Goal: Transaction & Acquisition: Purchase product/service

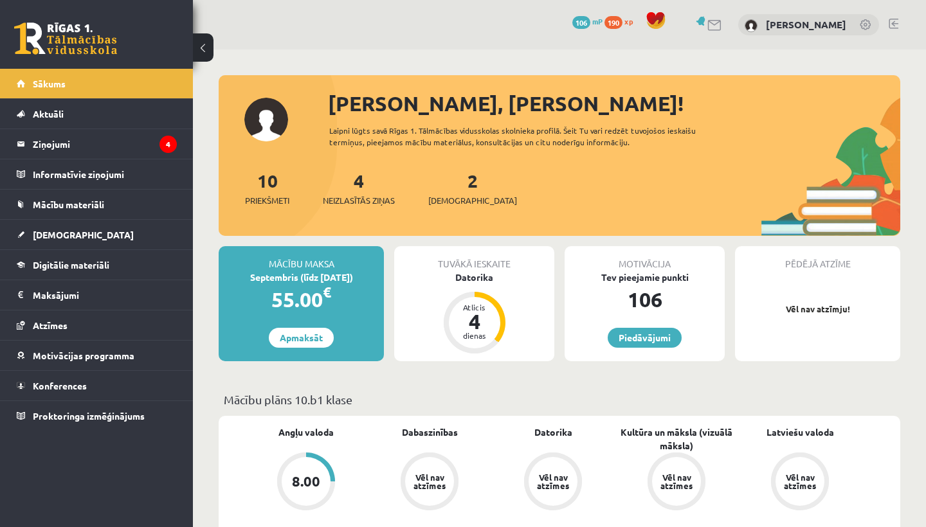
click at [57, 272] on link "Digitālie materiāli" at bounding box center [97, 265] width 160 height 30
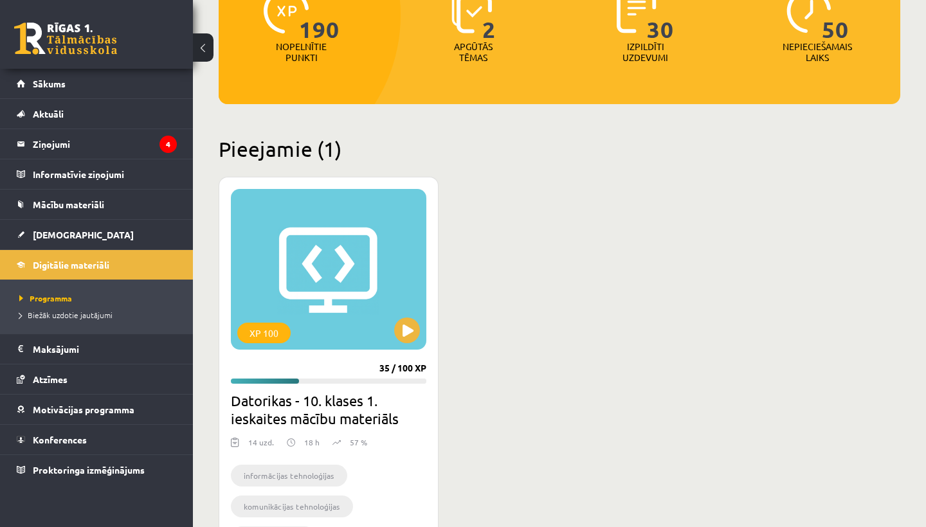
scroll to position [195, 0]
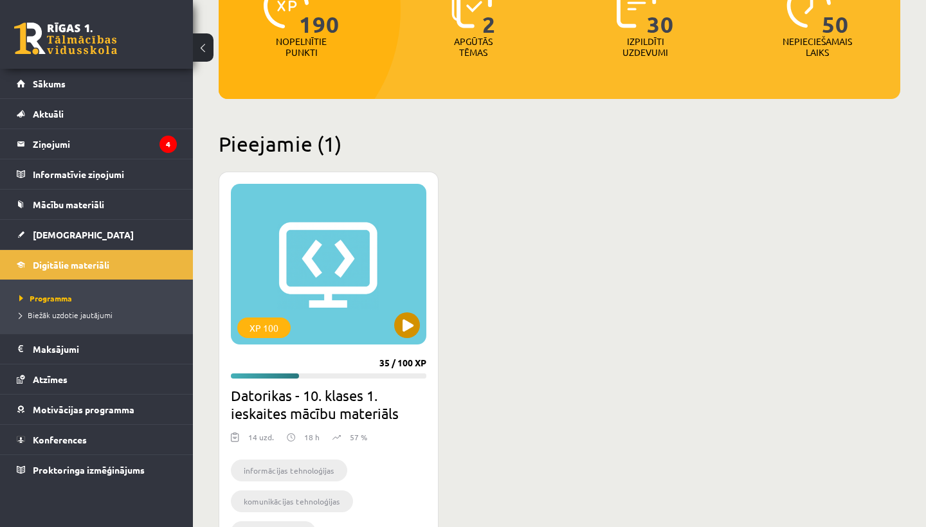
click at [407, 329] on button at bounding box center [407, 326] width 26 height 26
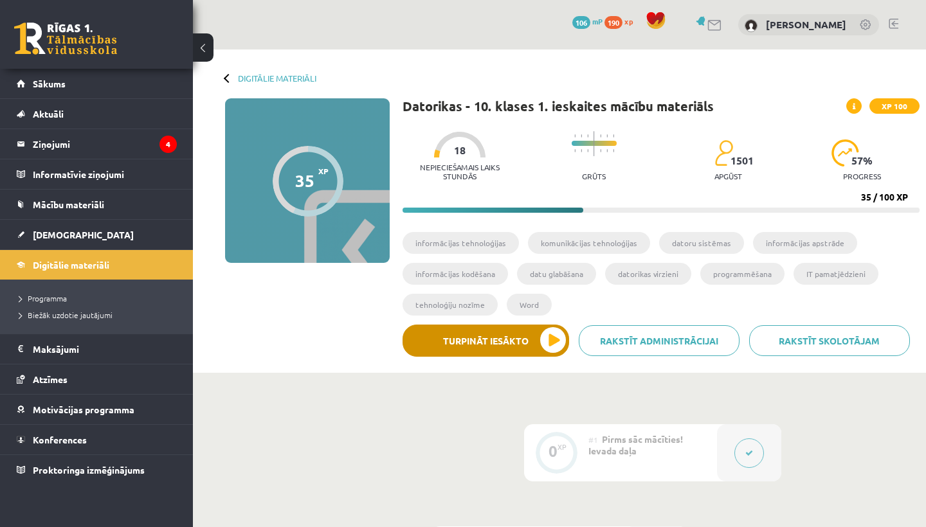
click at [501, 340] on button "Turpināt iesākto" at bounding box center [486, 341] width 167 height 32
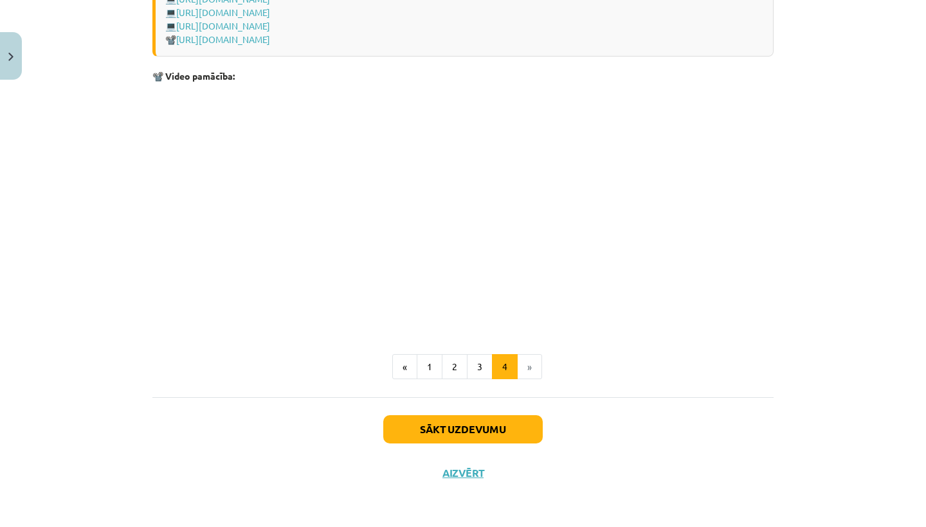
scroll to position [1865, 0]
click at [437, 364] on button "1" at bounding box center [430, 368] width 26 height 26
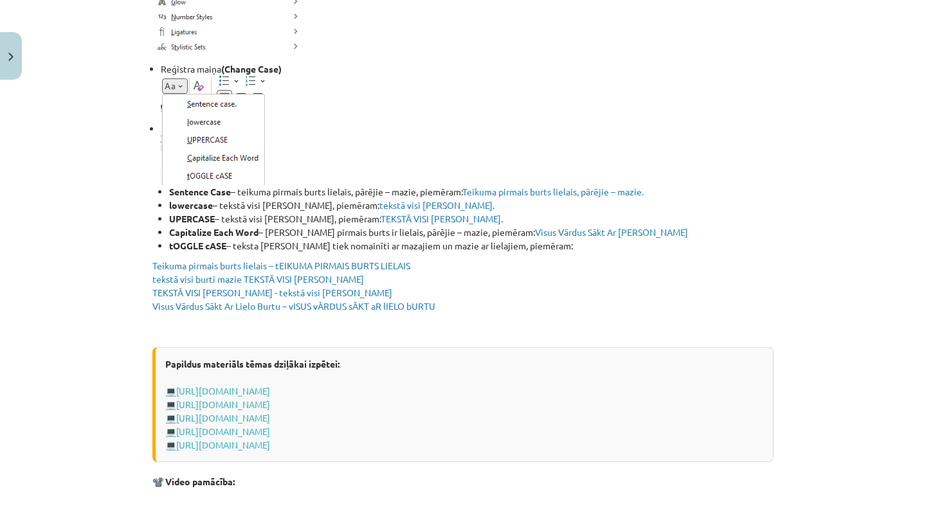
scroll to position [2095, 0]
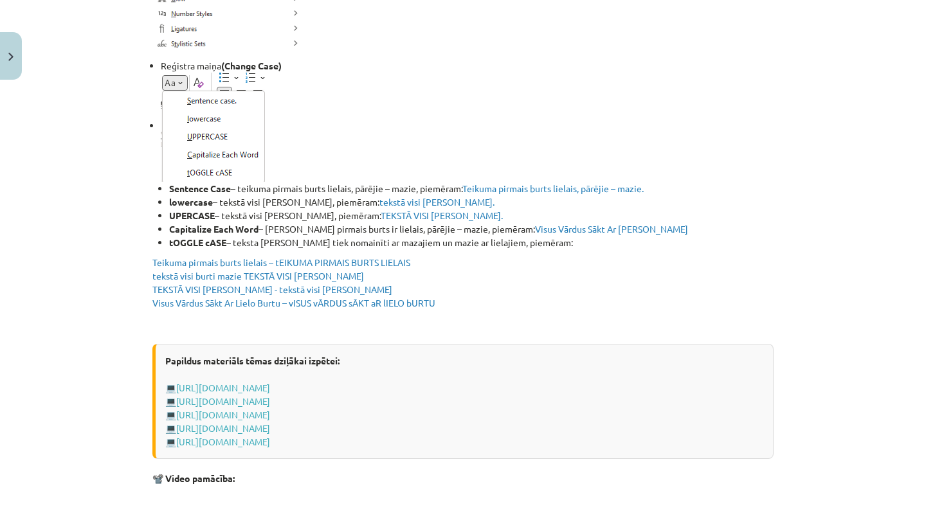
click at [414, 302] on span "Teikuma pirmais burts lielais – tEIKUMA PIRMAIS BURTS LIELAIS tekstā visi burti…" at bounding box center [293, 283] width 283 height 52
click at [419, 302] on span "Teikuma pirmais burts lielais – tEIKUMA PIRMAIS BURTS LIELAIS tekstā visi burti…" at bounding box center [293, 283] width 283 height 52
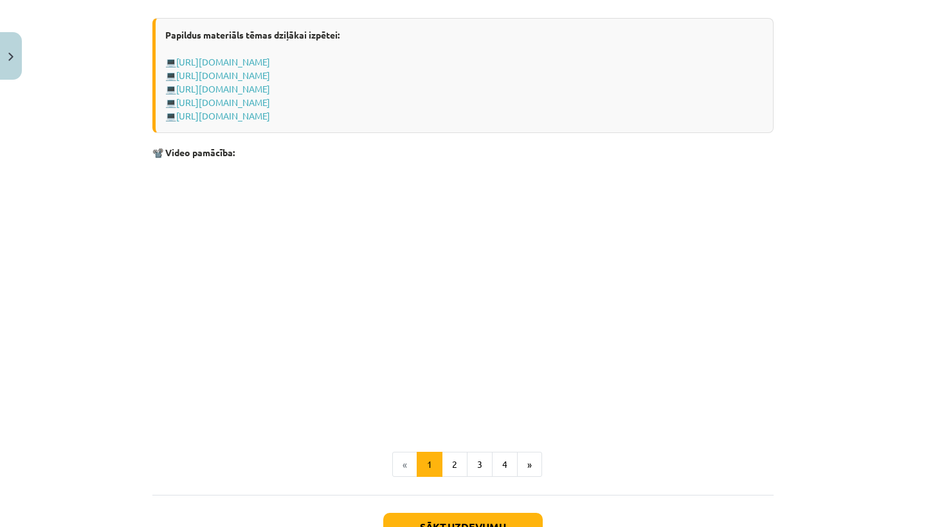
scroll to position [2423, 0]
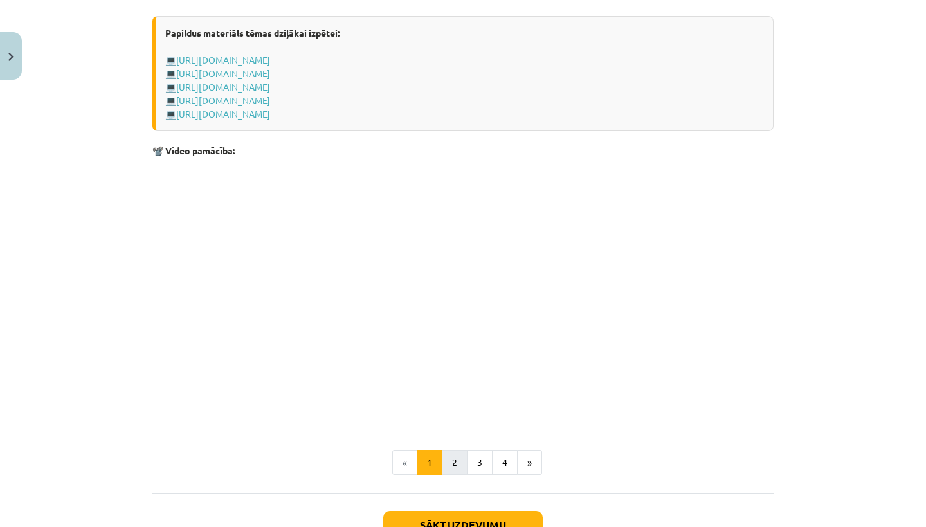
click at [453, 463] on button "2" at bounding box center [455, 463] width 26 height 26
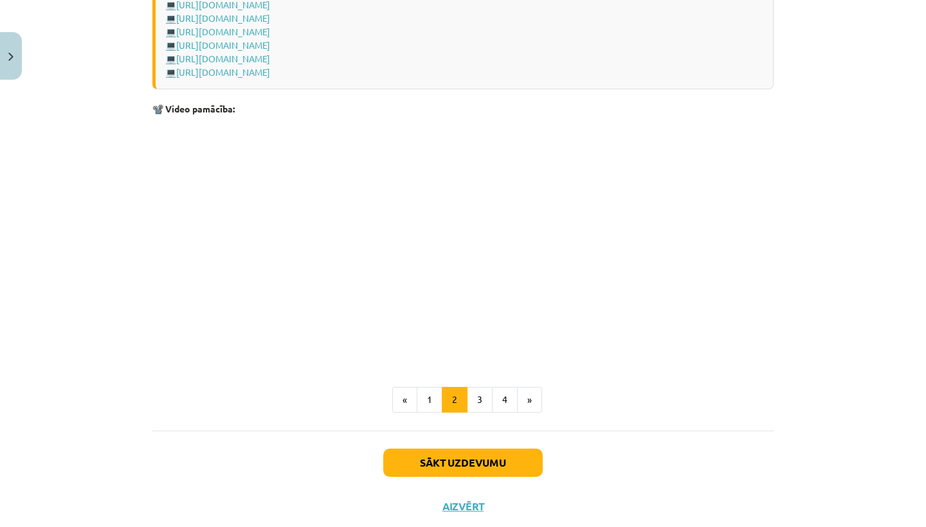
scroll to position [1913, 0]
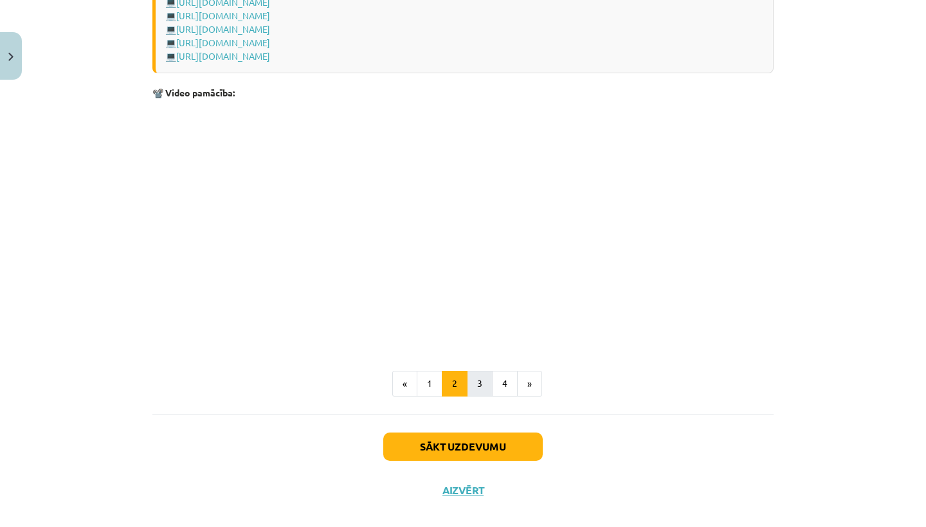
click at [477, 381] on button "3" at bounding box center [480, 384] width 26 height 26
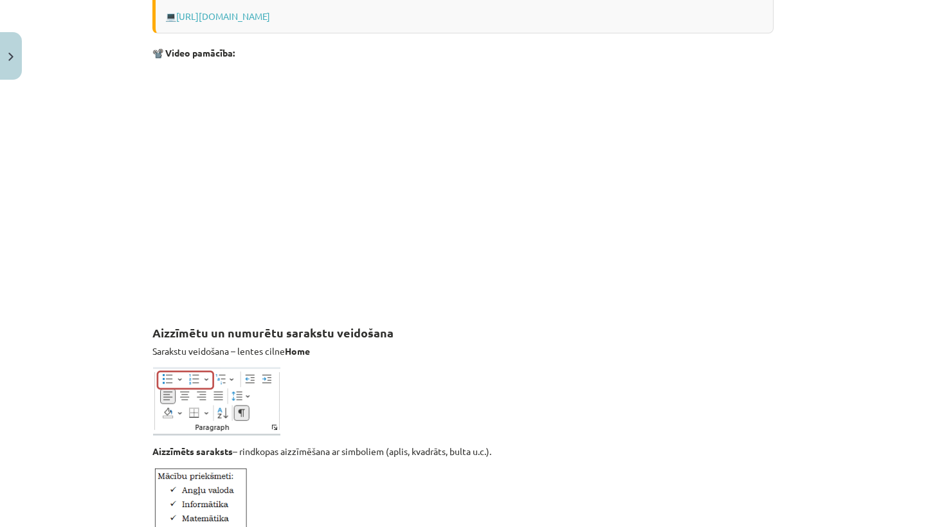
scroll to position [746, 0]
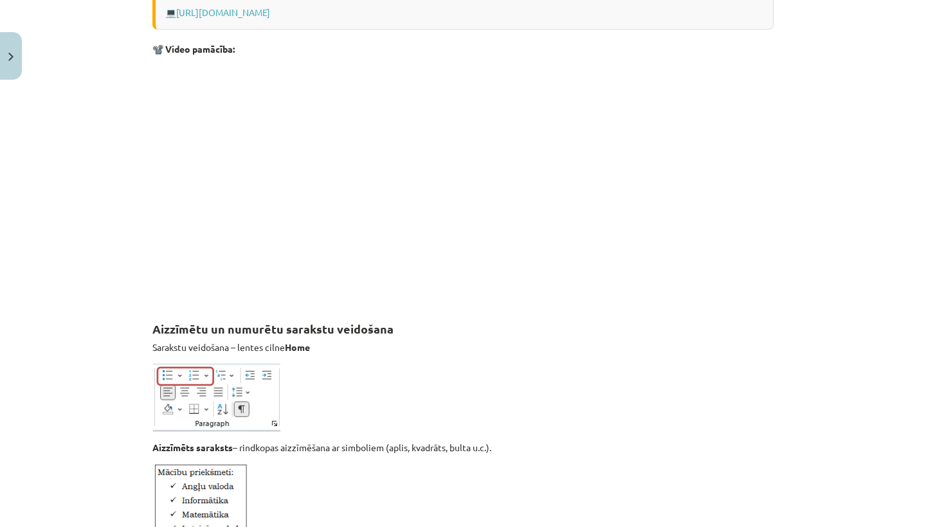
click at [628, 127] on p at bounding box center [462, 181] width 621 height 235
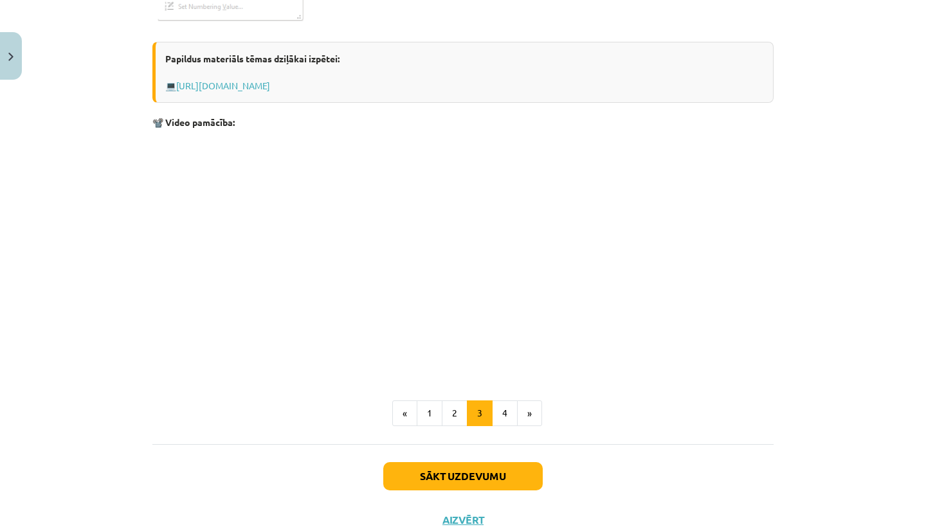
scroll to position [2013, 0]
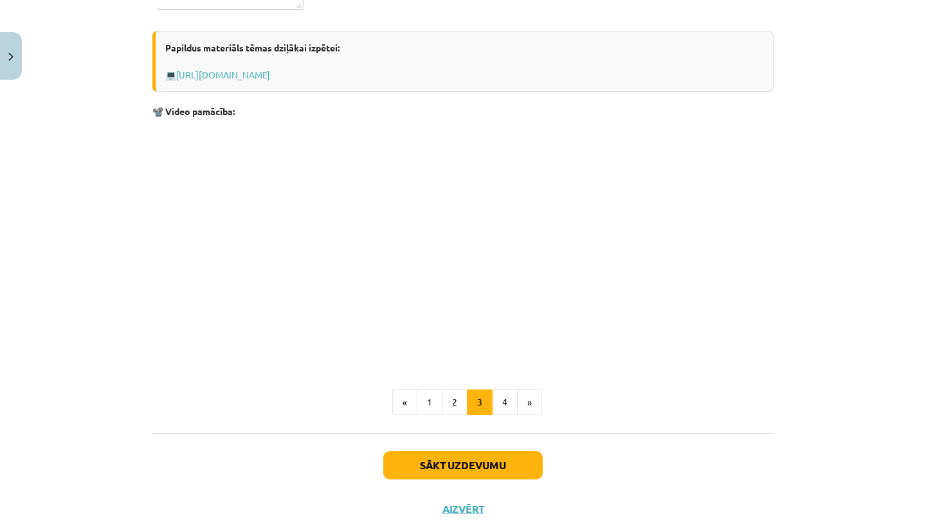
click at [623, 257] on p at bounding box center [462, 243] width 621 height 235
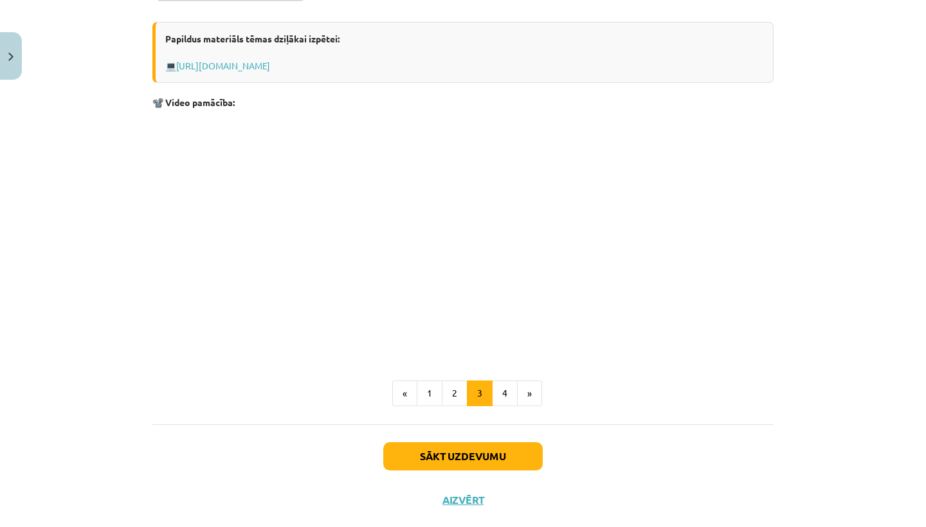
scroll to position [2024, 0]
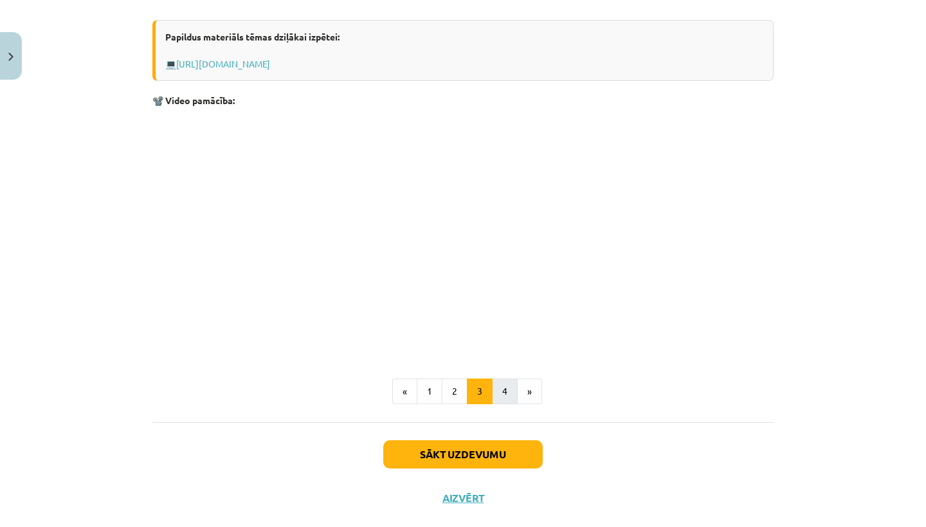
click at [509, 391] on button "4" at bounding box center [505, 392] width 26 height 26
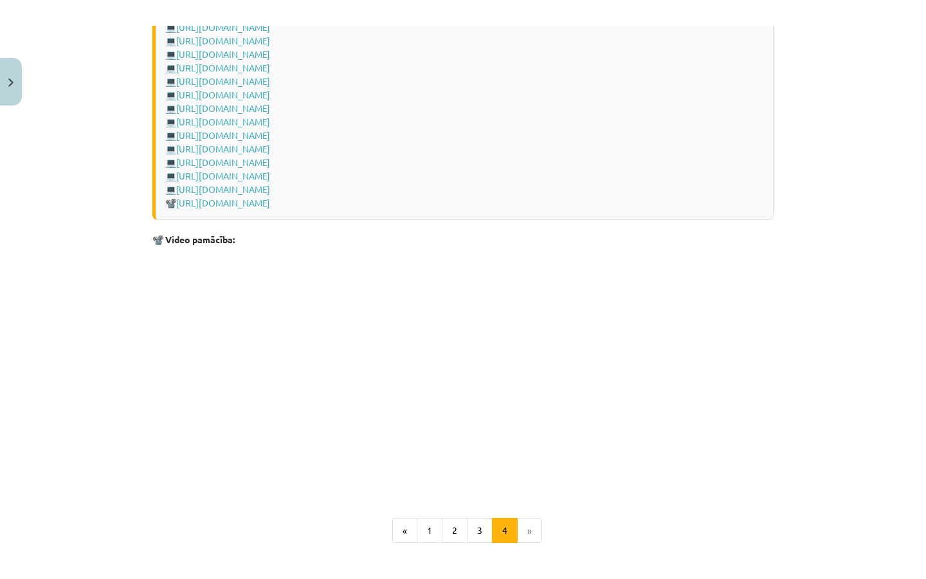
scroll to position [1732, 0]
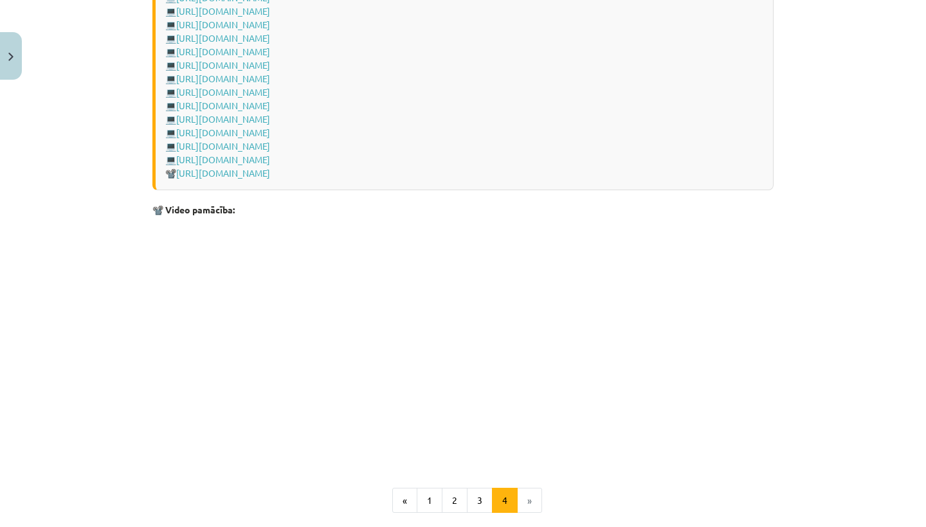
click at [602, 260] on p at bounding box center [462, 341] width 621 height 235
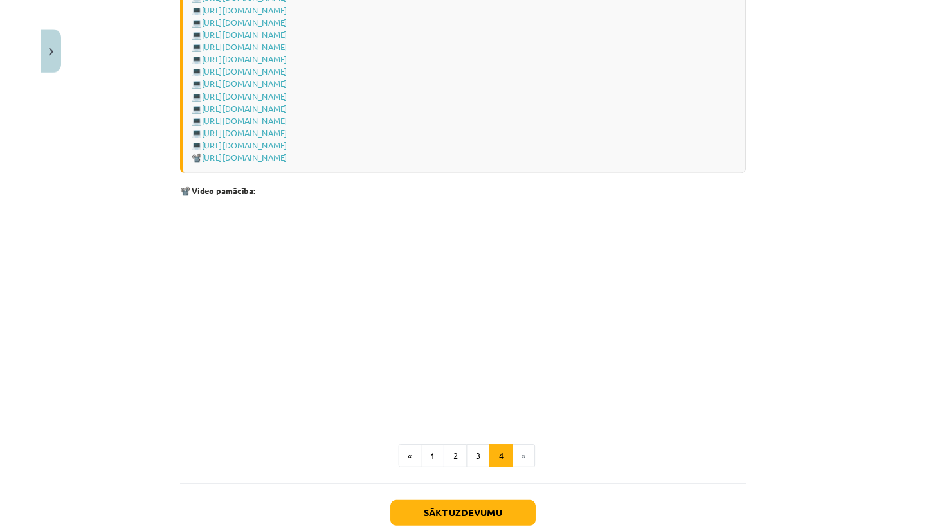
scroll to position [1570, 0]
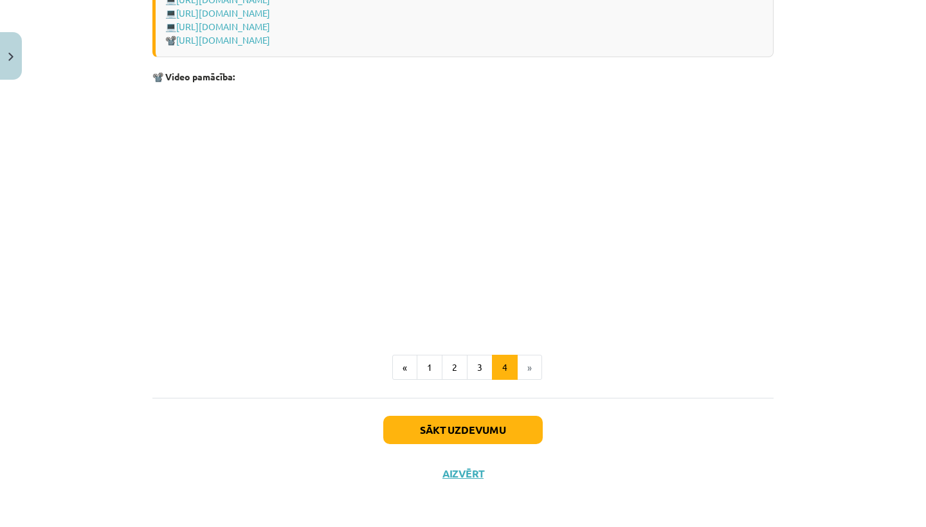
click at [488, 426] on button "Sākt uzdevumu" at bounding box center [462, 430] width 159 height 28
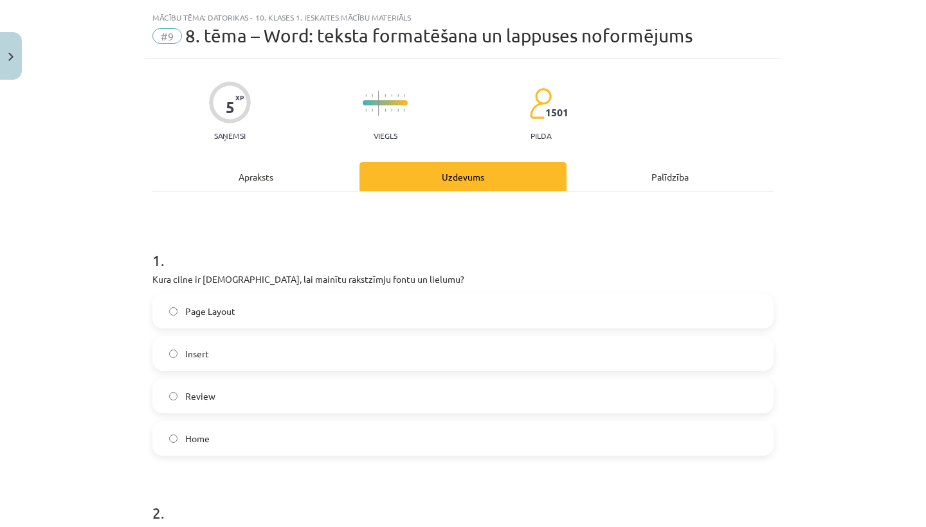
scroll to position [26, 0]
click at [467, 443] on label "Home" at bounding box center [463, 439] width 619 height 32
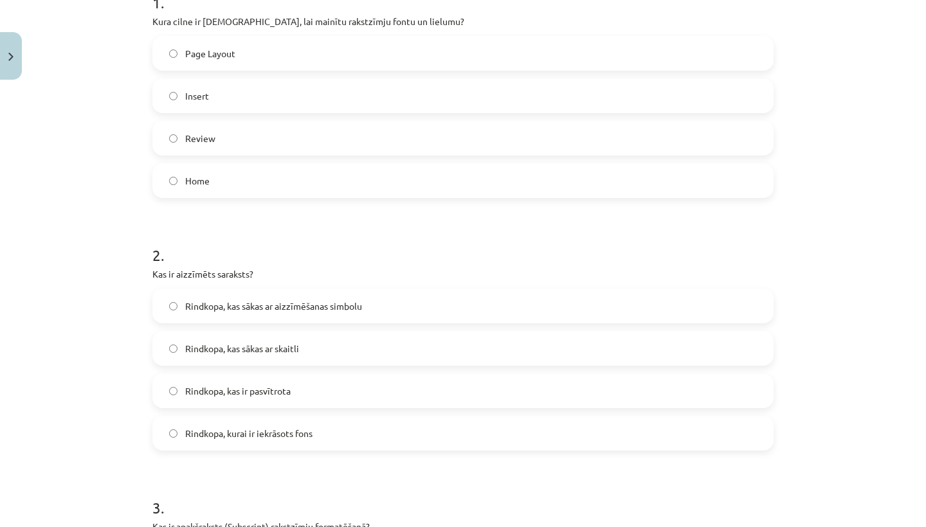
scroll to position [287, 0]
click at [494, 298] on label "Rindkopa, kas sākas ar aizzīmēšanas simbolu" at bounding box center [463, 304] width 619 height 32
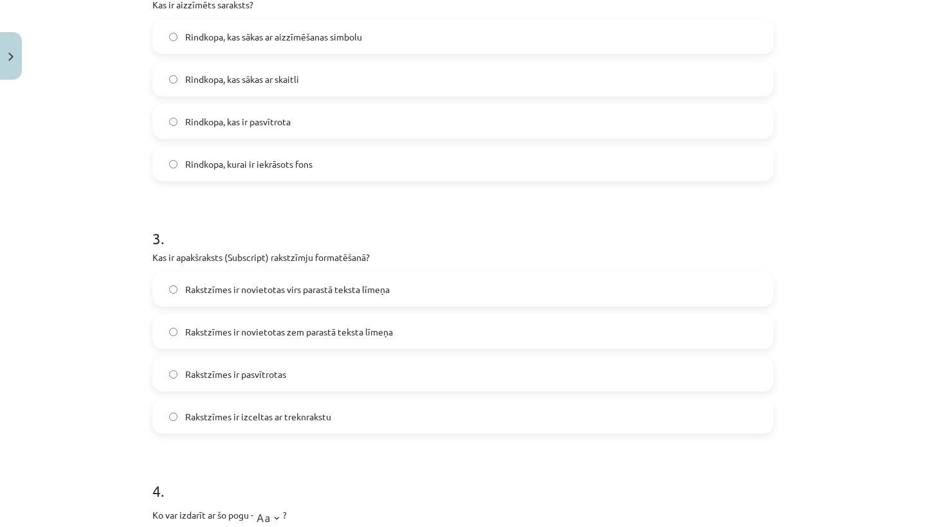
scroll to position [556, 0]
click at [461, 340] on label "Rakstzīmes ir novietotas zem parastā teksta līmeņa" at bounding box center [463, 330] width 619 height 32
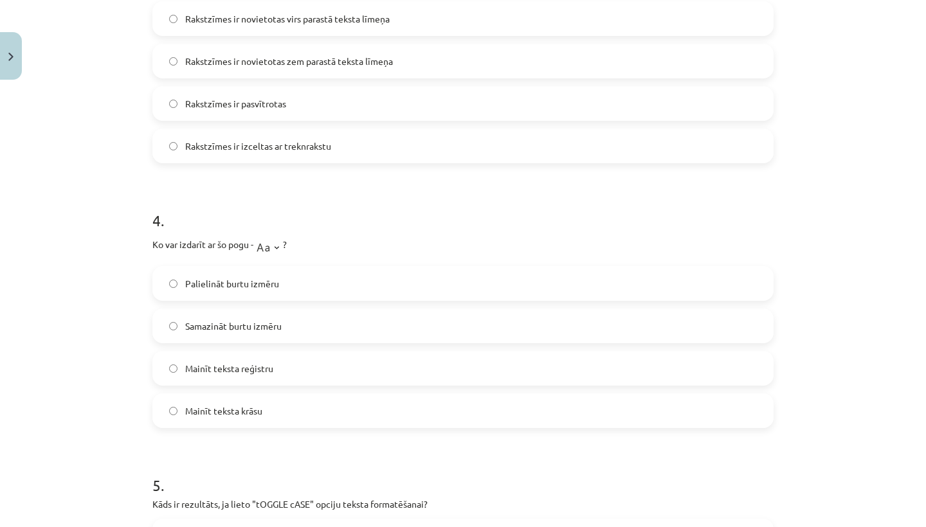
scroll to position [830, 0]
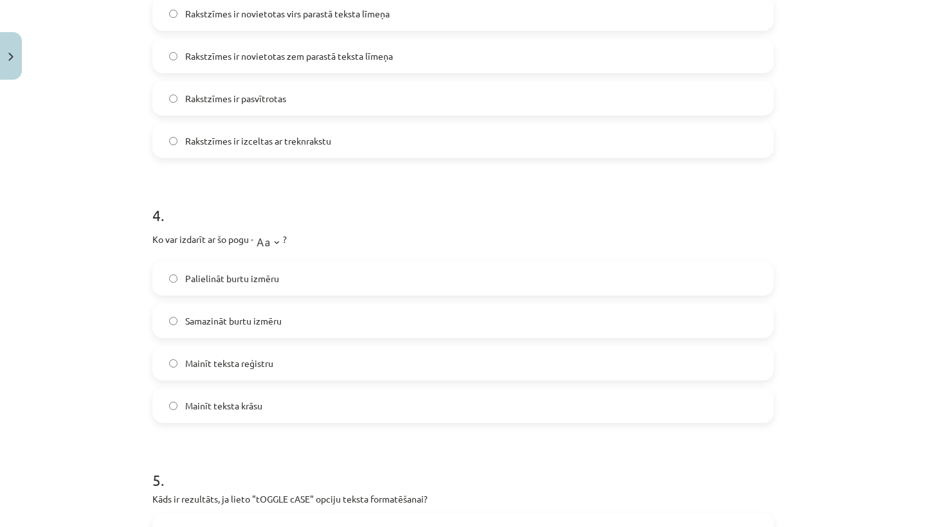
click at [451, 327] on label "Samazināt burtu izmēru" at bounding box center [463, 321] width 619 height 32
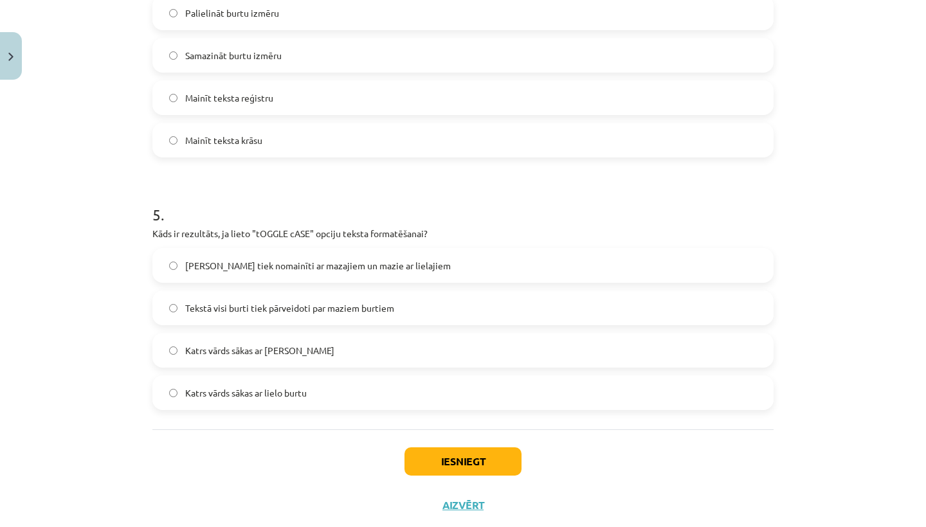
scroll to position [1100, 0]
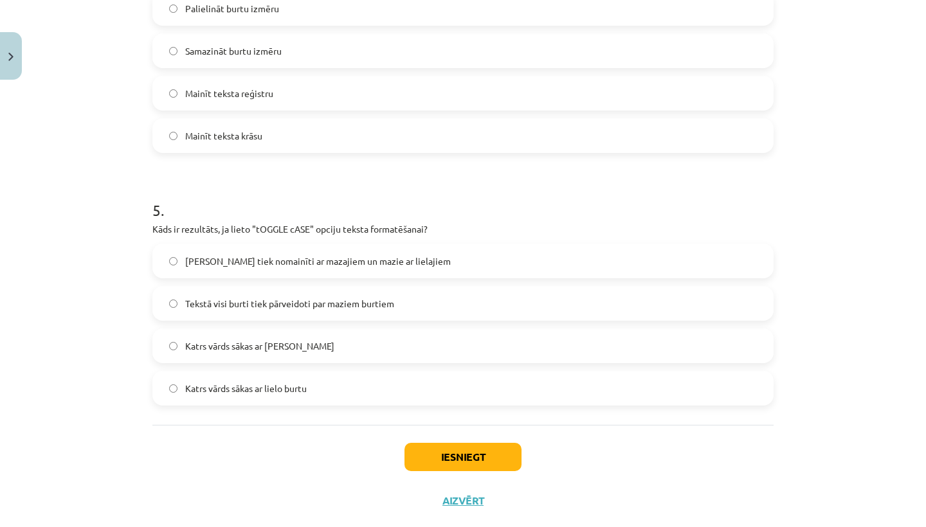
click at [459, 270] on label "Lielie burti tiek nomainīti ar mazajiem un mazie ar lielajiem" at bounding box center [463, 261] width 619 height 32
click at [473, 451] on button "Iesniegt" at bounding box center [463, 457] width 117 height 28
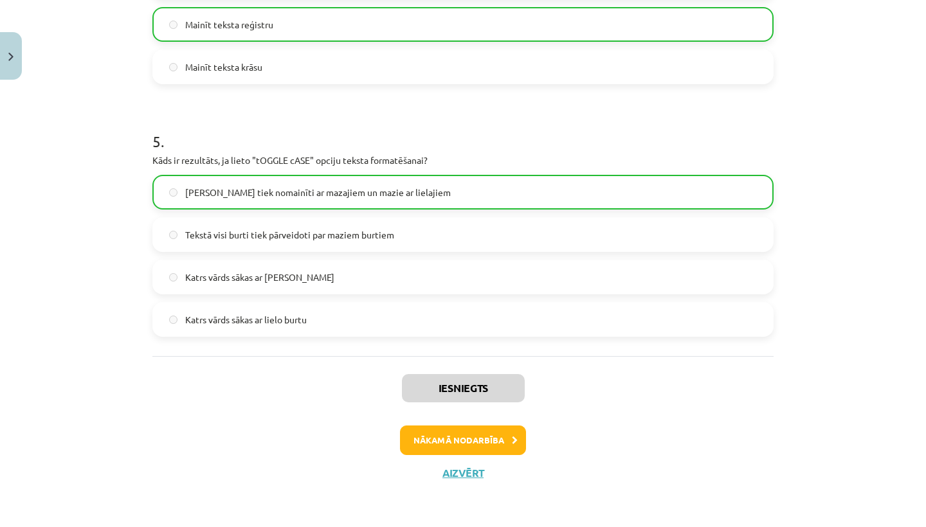
scroll to position [1170, 0]
click at [471, 438] on button "Nākamā nodarbība" at bounding box center [463, 441] width 126 height 30
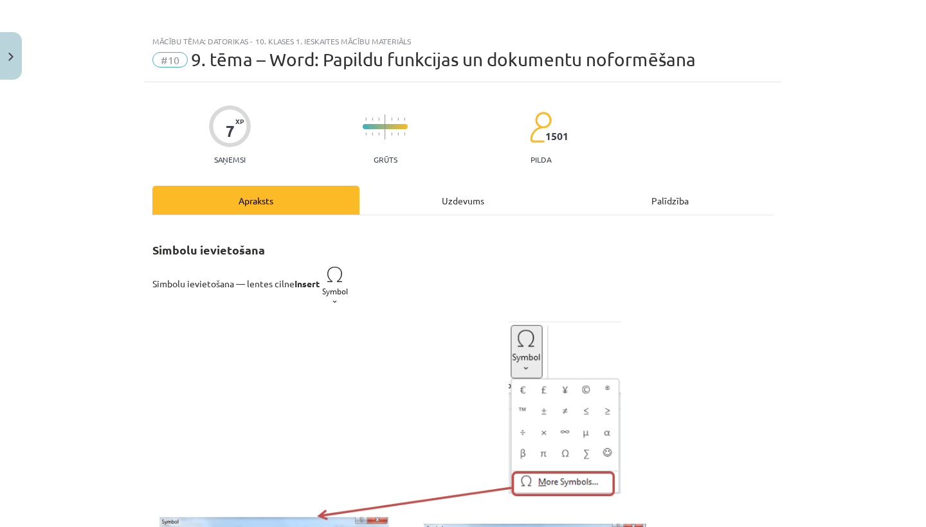
scroll to position [0, 0]
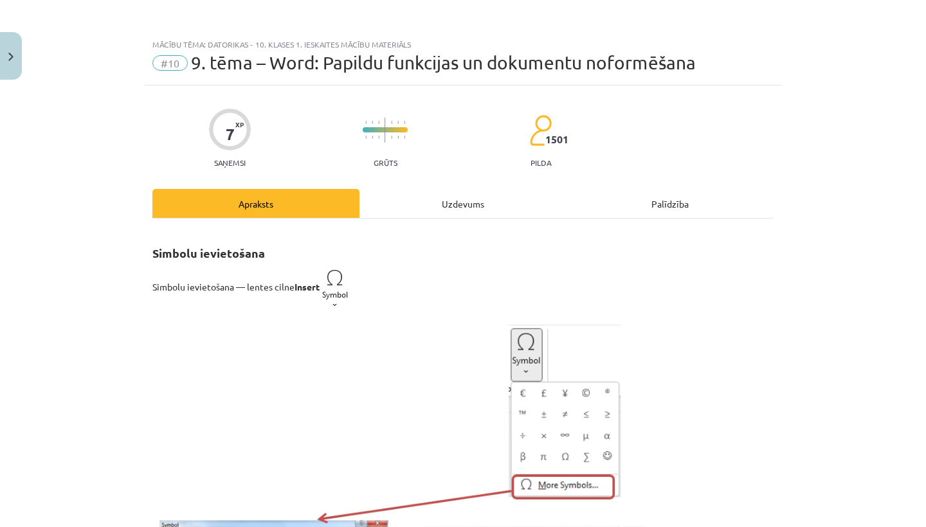
click at [496, 205] on div "Uzdevums" at bounding box center [462, 203] width 207 height 29
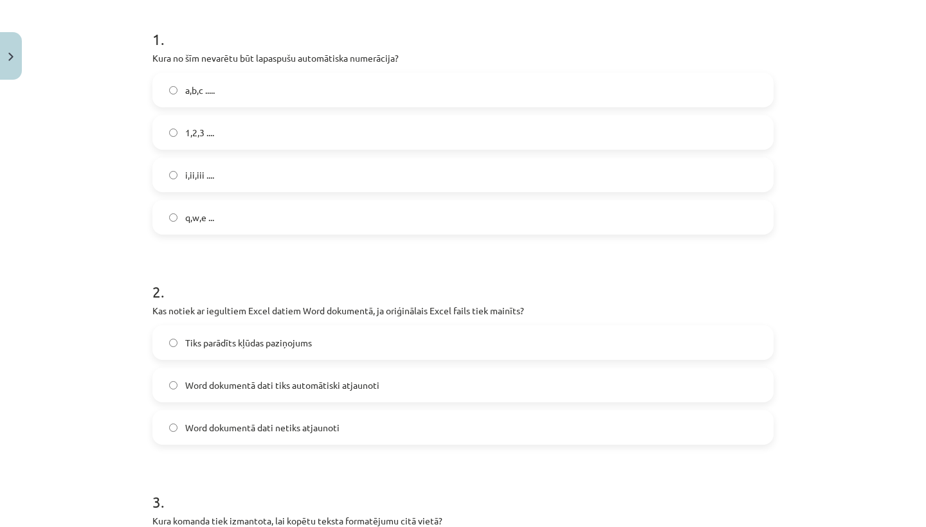
scroll to position [250, 0]
click at [177, 421] on label "Word dokumentā dati netiks atjaunoti" at bounding box center [463, 426] width 619 height 32
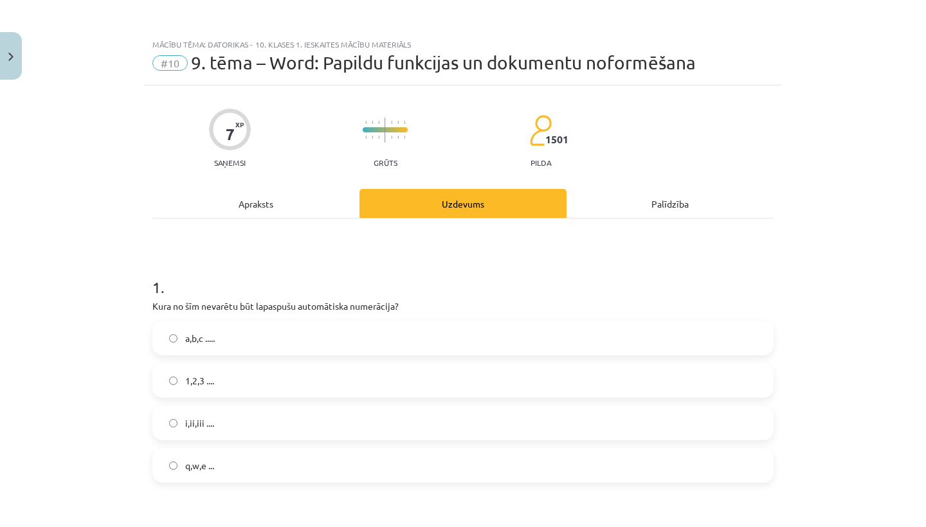
scroll to position [0, 0]
click at [262, 191] on div "Apraksts" at bounding box center [255, 203] width 207 height 29
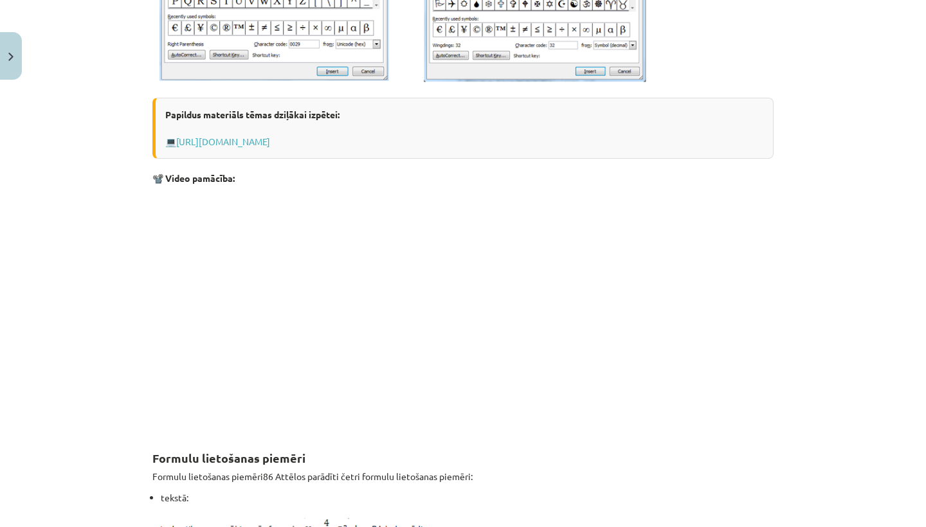
scroll to position [610, 0]
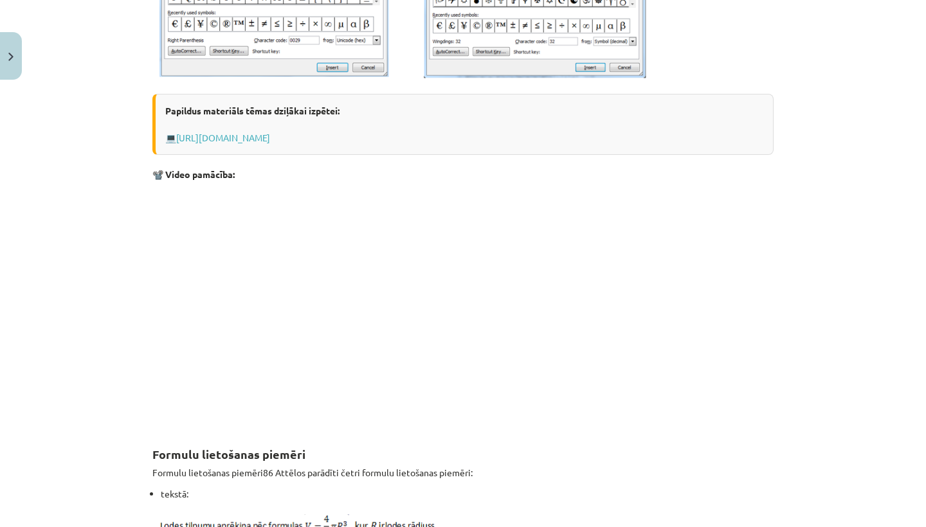
click at [629, 316] on p at bounding box center [462, 306] width 621 height 235
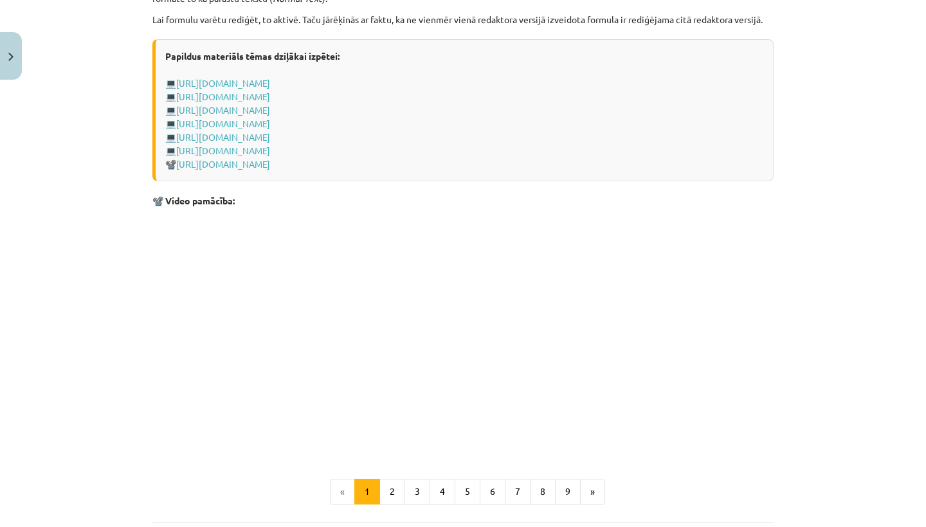
scroll to position [2513, 0]
click at [645, 317] on p at bounding box center [462, 331] width 621 height 235
click at [387, 501] on button "2" at bounding box center [392, 491] width 26 height 26
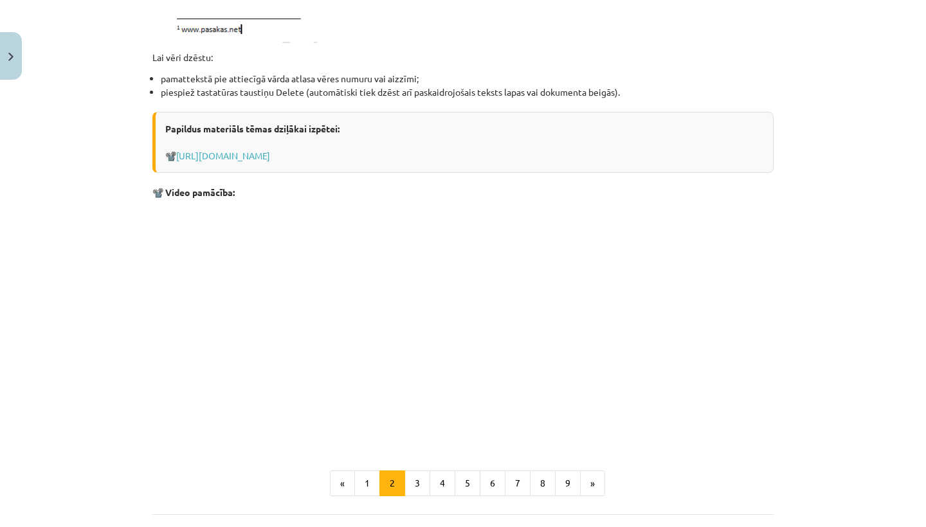
scroll to position [1397, 0]
click at [648, 293] on p at bounding box center [462, 322] width 621 height 235
click at [415, 484] on button "3" at bounding box center [418, 482] width 26 height 26
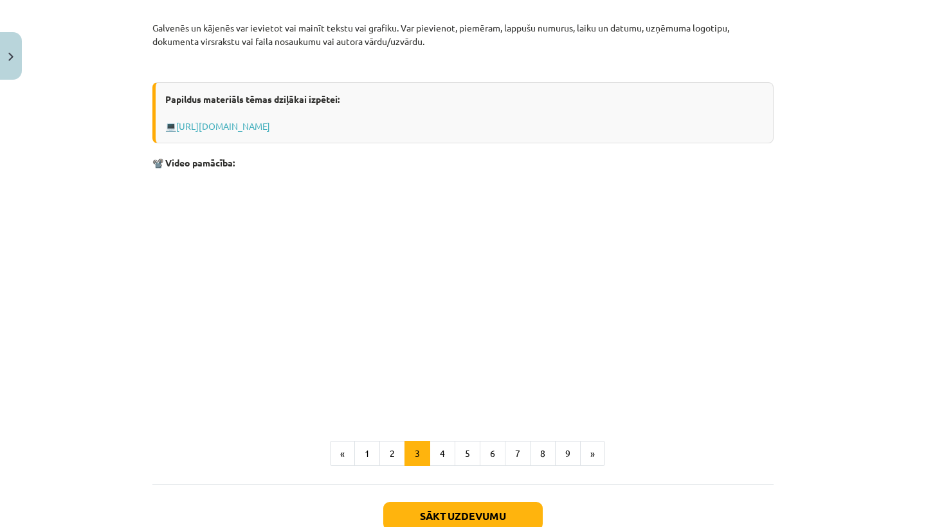
scroll to position [338, 0]
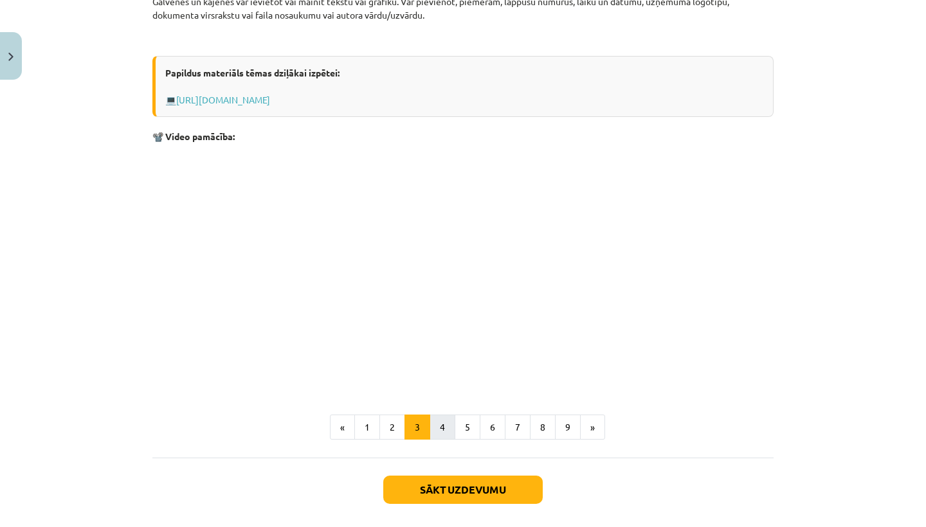
click at [448, 429] on button "4" at bounding box center [443, 428] width 26 height 26
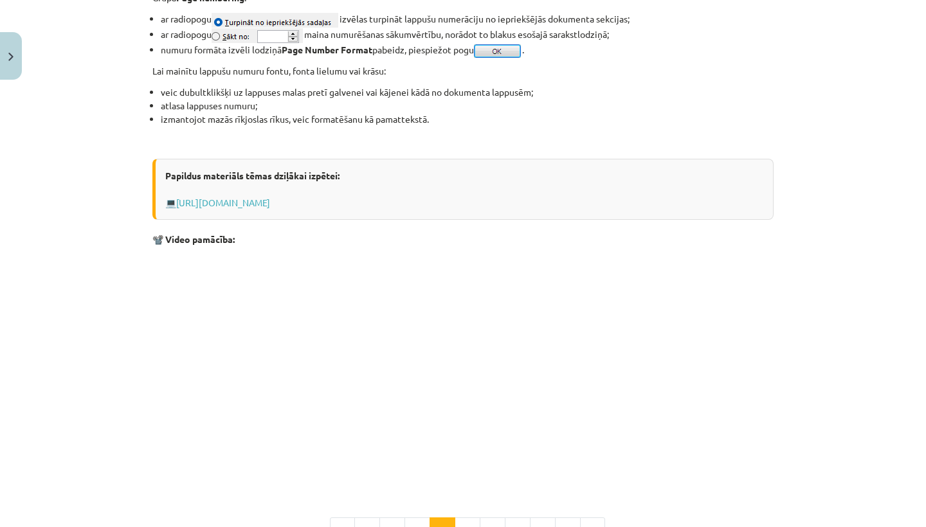
scroll to position [992, 0]
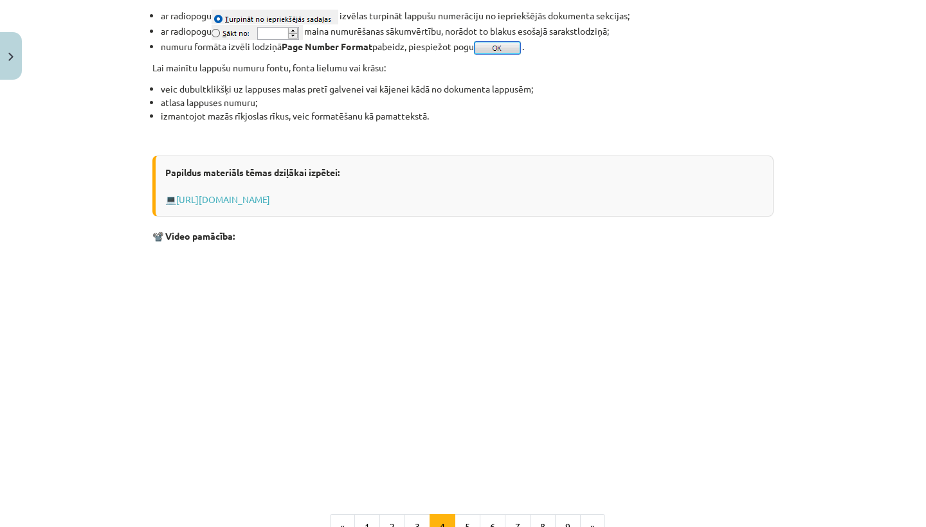
click at [736, 332] on p at bounding box center [462, 368] width 621 height 235
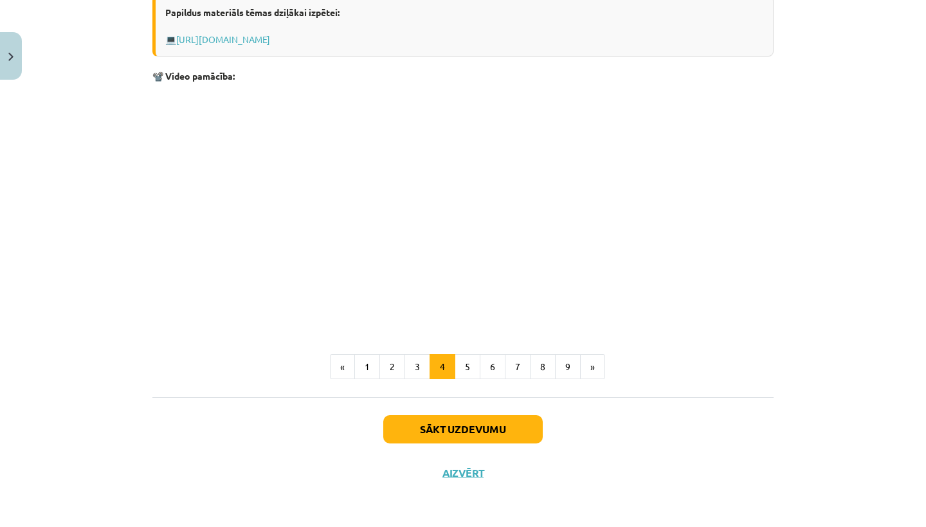
scroll to position [1152, 0]
click at [464, 365] on button "5" at bounding box center [468, 367] width 26 height 26
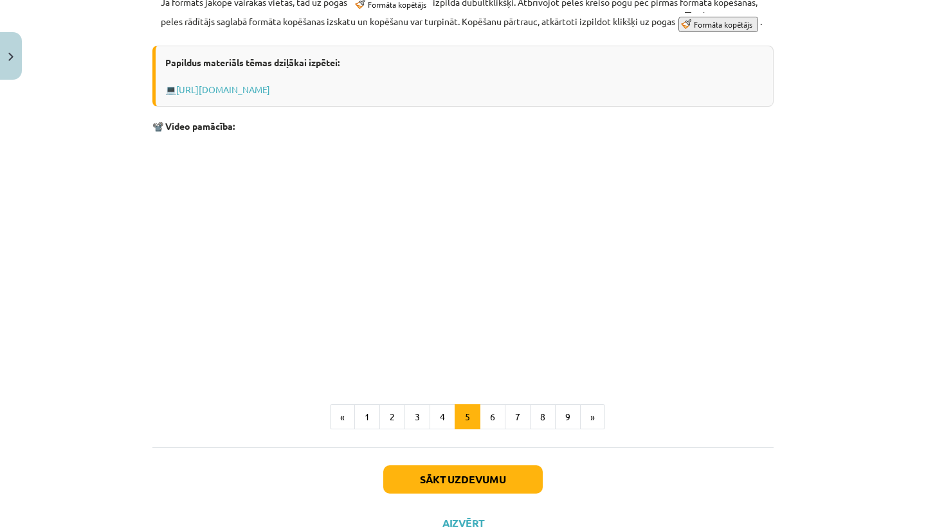
scroll to position [670, 0]
click at [487, 430] on button "6" at bounding box center [493, 417] width 26 height 26
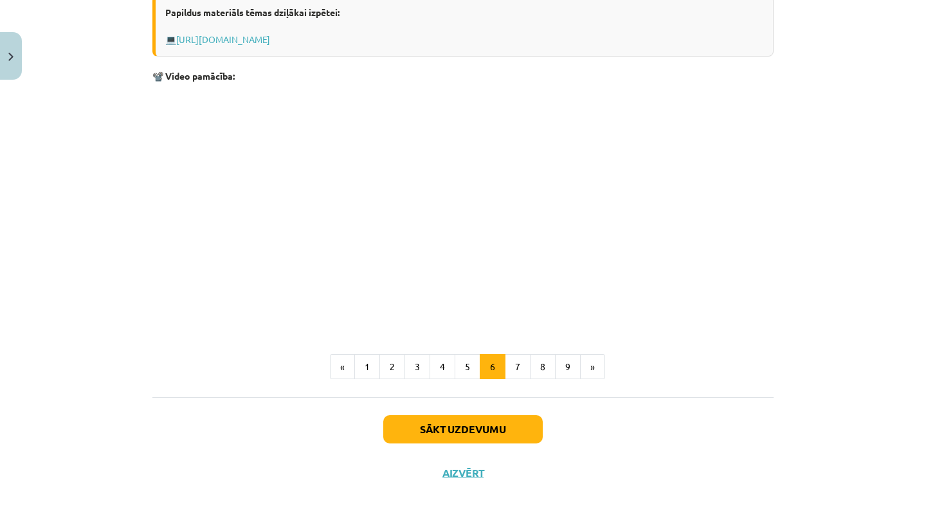
scroll to position [644, 0]
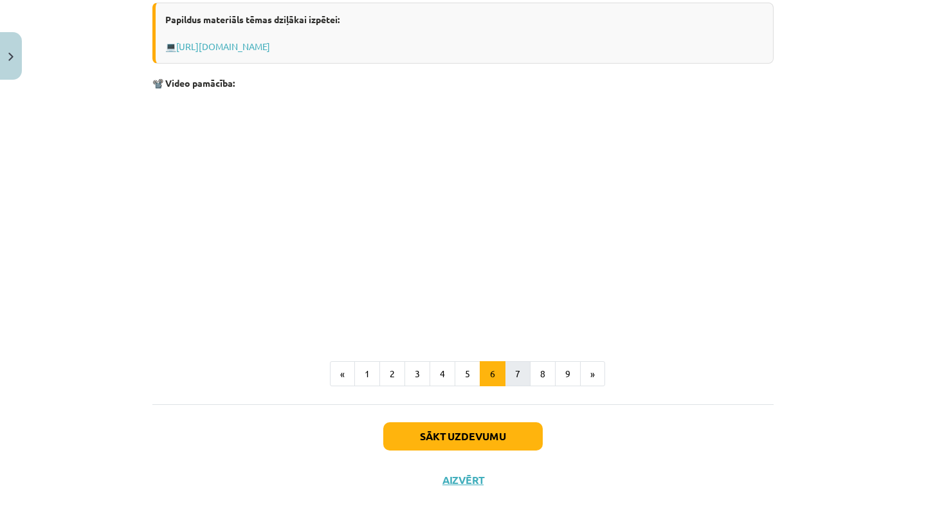
click at [516, 373] on button "7" at bounding box center [518, 374] width 26 height 26
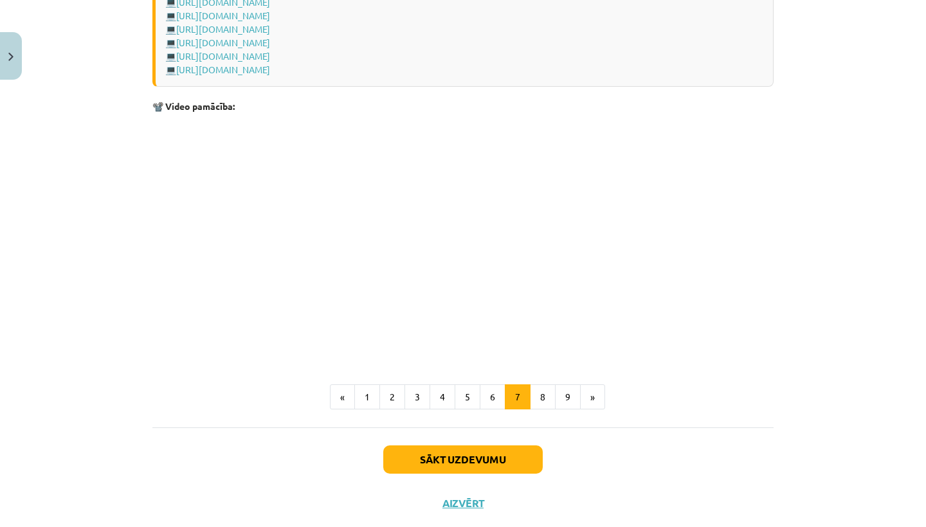
scroll to position [1022, 0]
click at [547, 388] on button "8" at bounding box center [543, 397] width 26 height 26
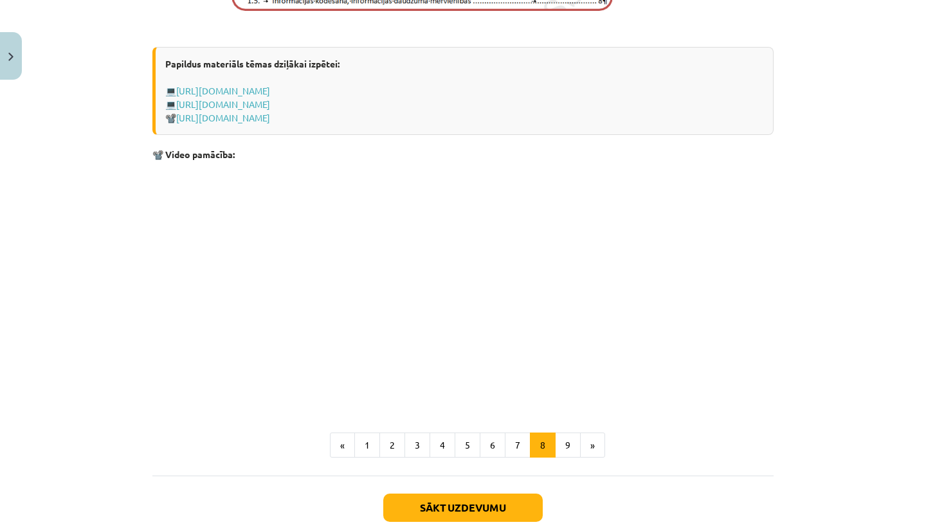
scroll to position [835, 0]
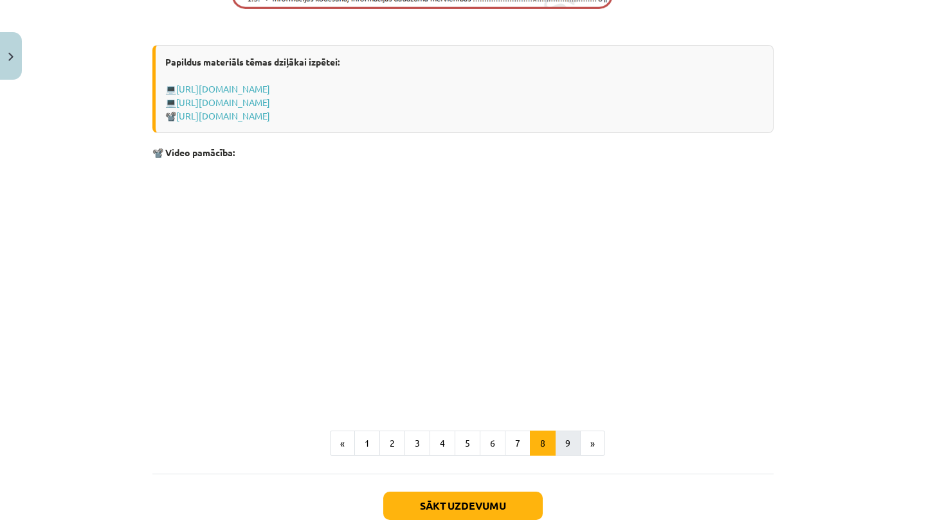
click at [567, 452] on button "9" at bounding box center [568, 444] width 26 height 26
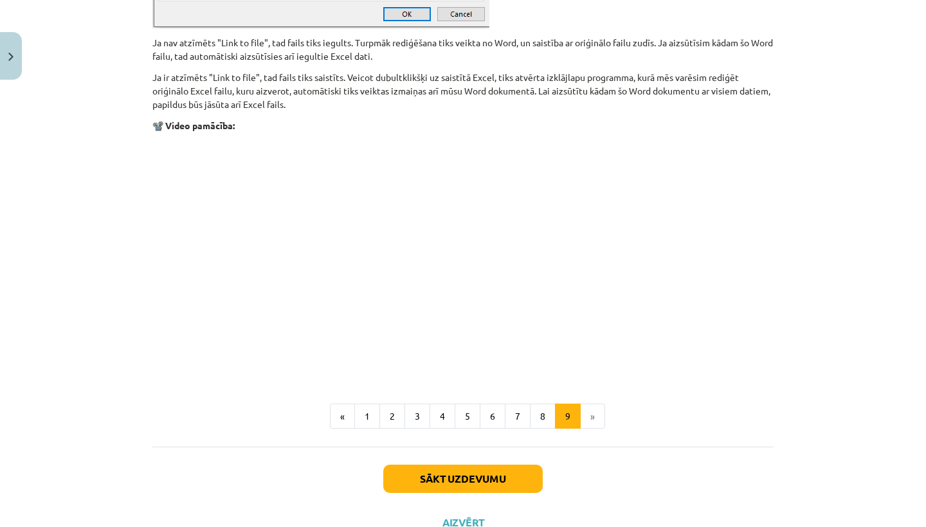
scroll to position [1498, 0]
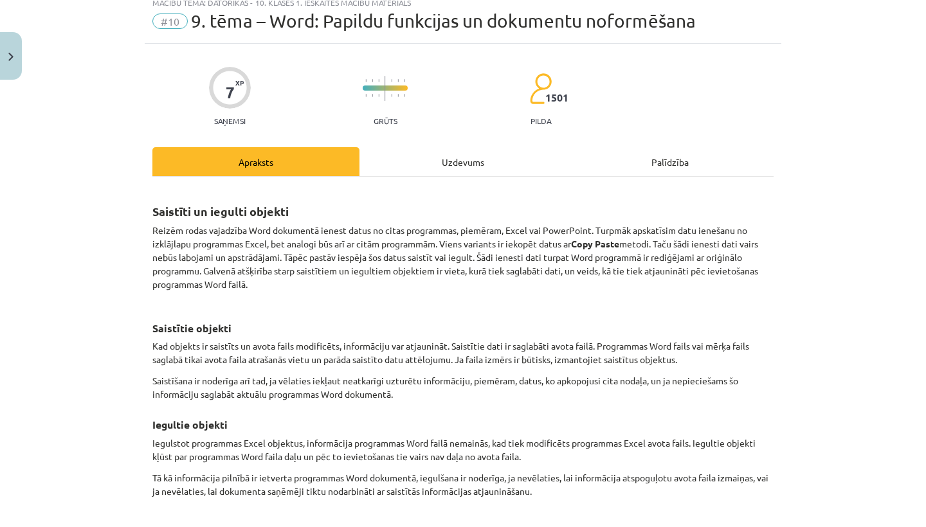
click at [464, 168] on div "Uzdevums" at bounding box center [462, 161] width 207 height 29
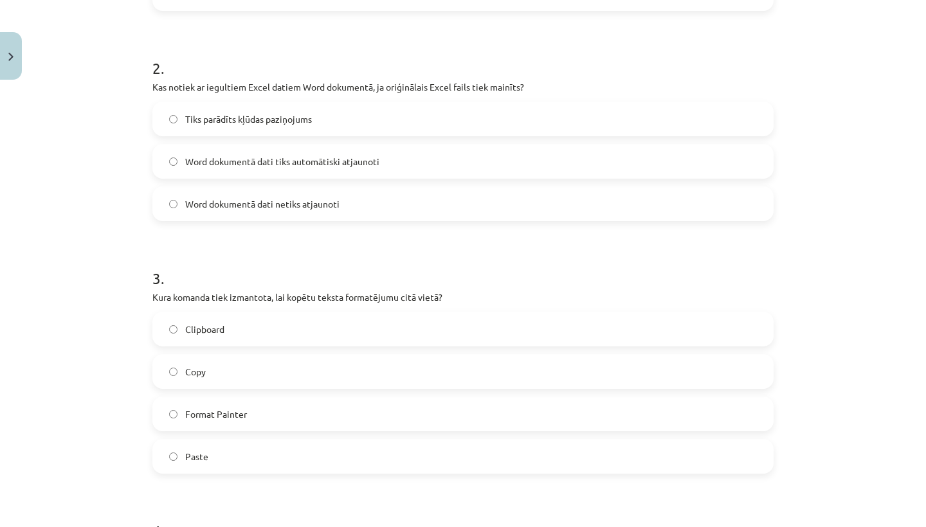
scroll to position [488, 0]
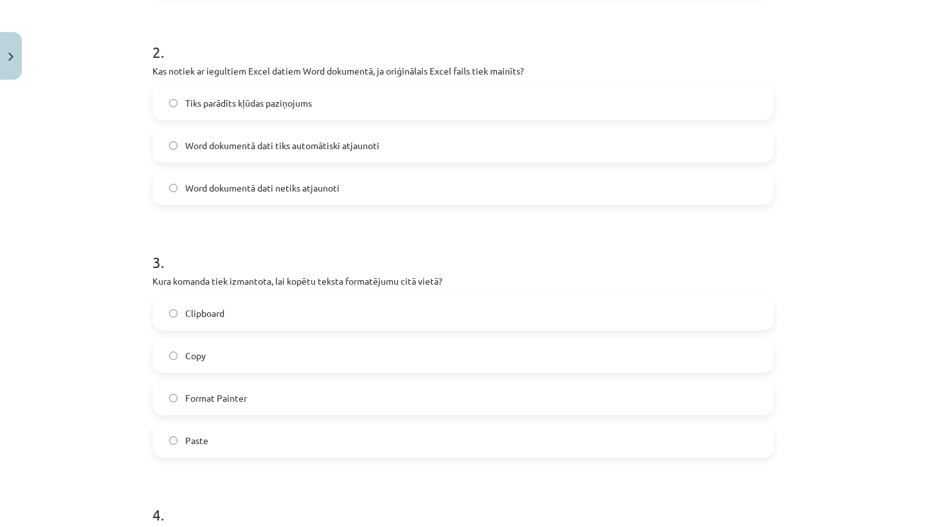
click at [289, 391] on label "Format Painter" at bounding box center [463, 398] width 619 height 32
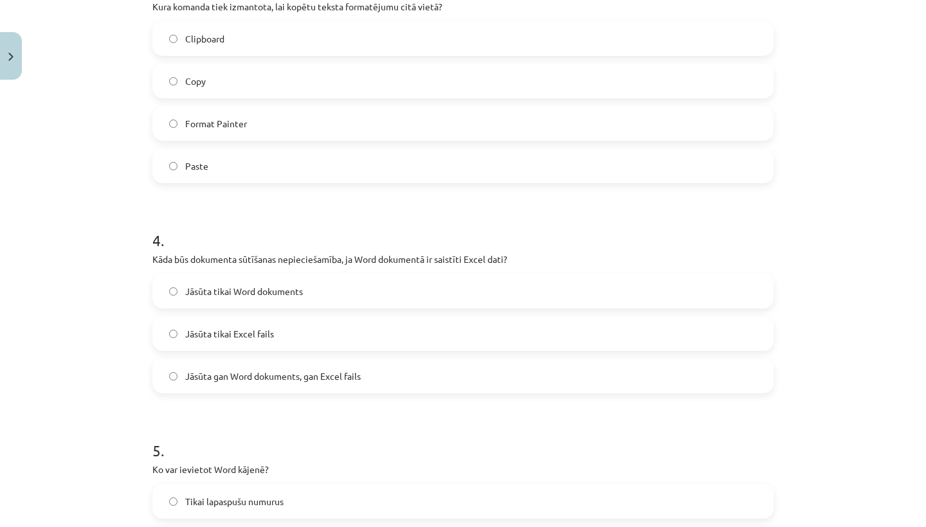
scroll to position [763, 0]
click at [289, 381] on span "Jāsūta gan Word dokuments, gan Excel fails" at bounding box center [273, 376] width 176 height 14
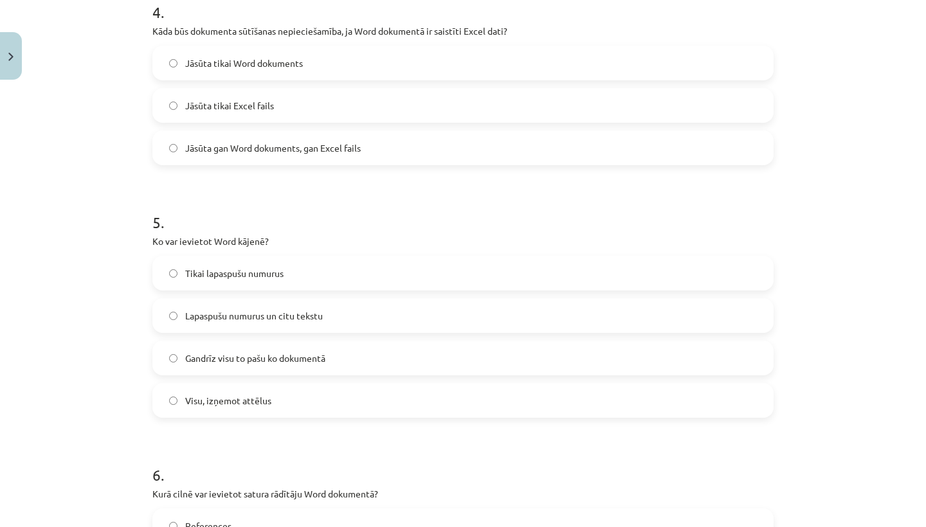
scroll to position [994, 0]
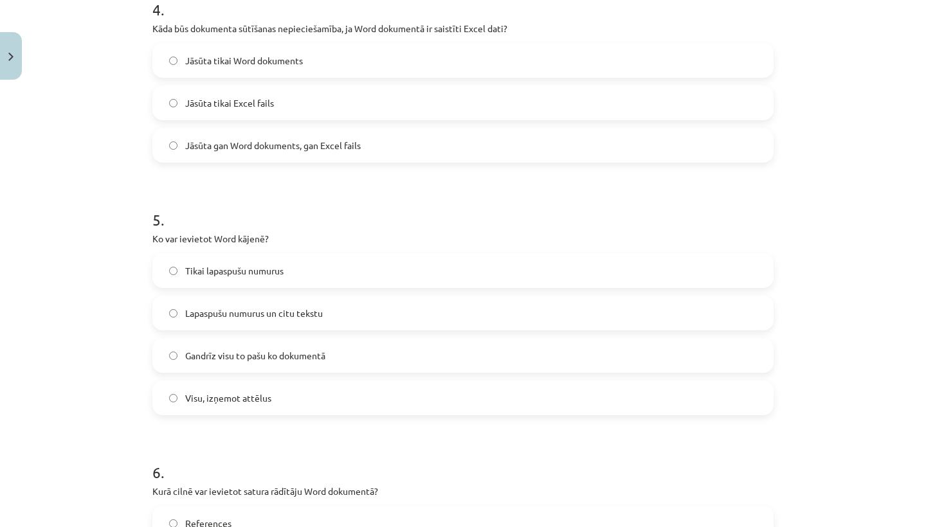
click at [327, 363] on label "Gandrīz visu to pašu ko dokumentā" at bounding box center [463, 356] width 619 height 32
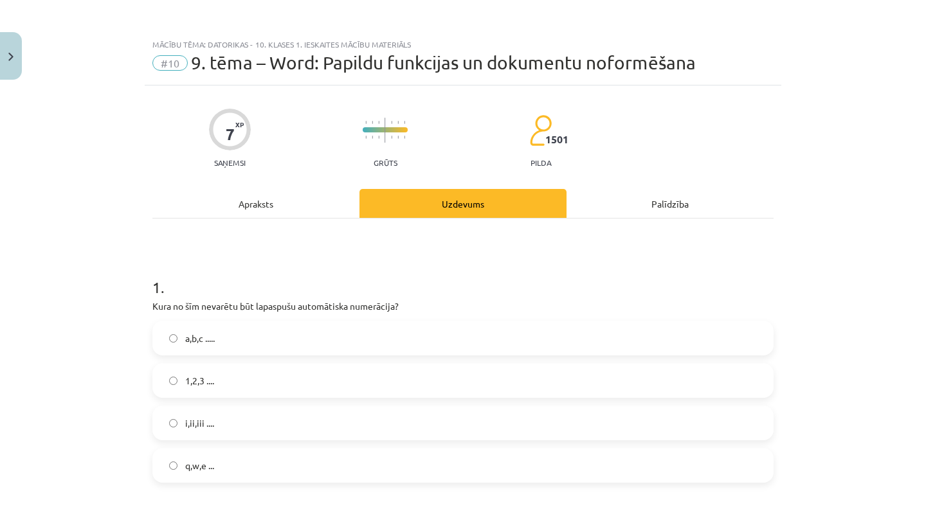
scroll to position [0, 0]
click at [288, 210] on div "Apraksts" at bounding box center [255, 203] width 207 height 29
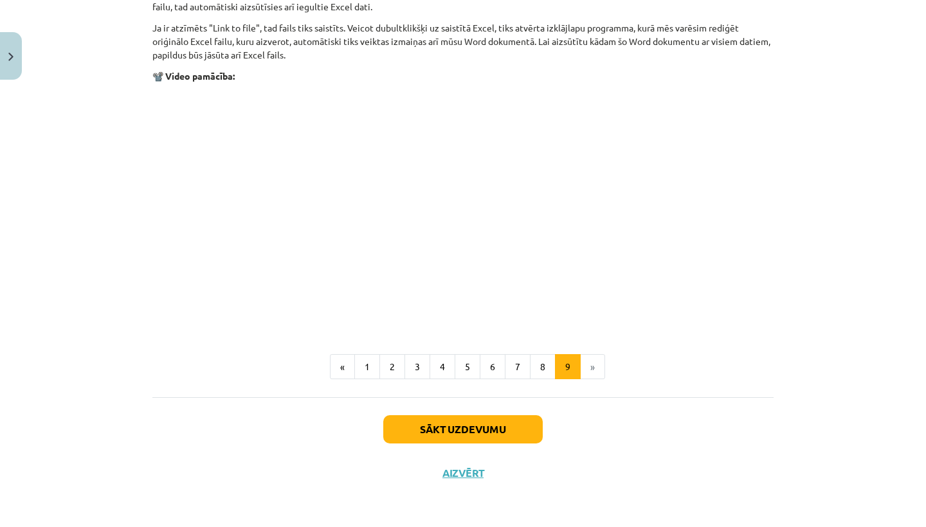
scroll to position [1545, 0]
click at [538, 355] on button "8" at bounding box center [543, 368] width 26 height 26
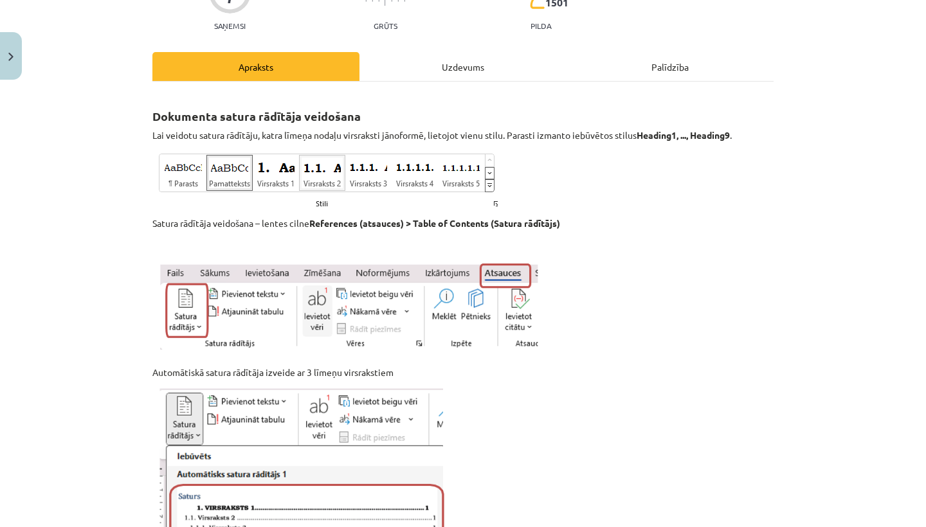
scroll to position [145, 0]
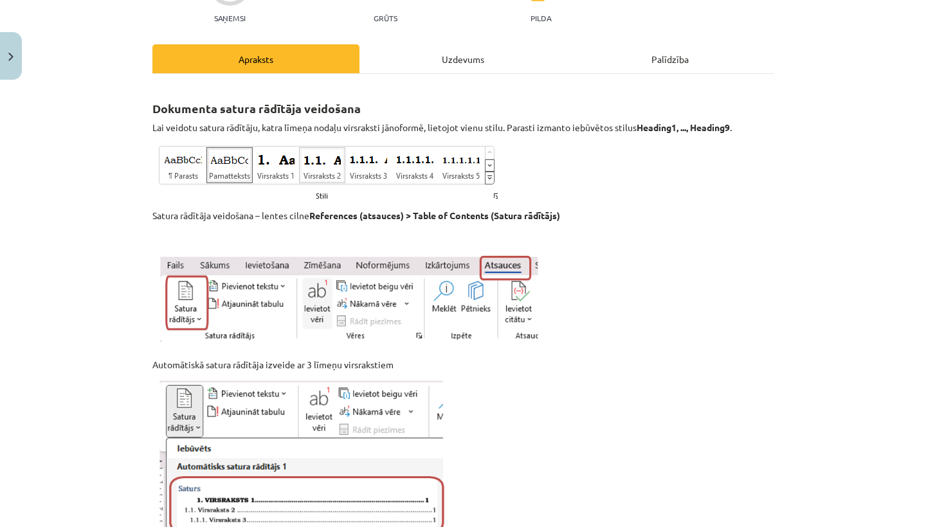
click at [486, 55] on div "Uzdevums" at bounding box center [462, 58] width 207 height 29
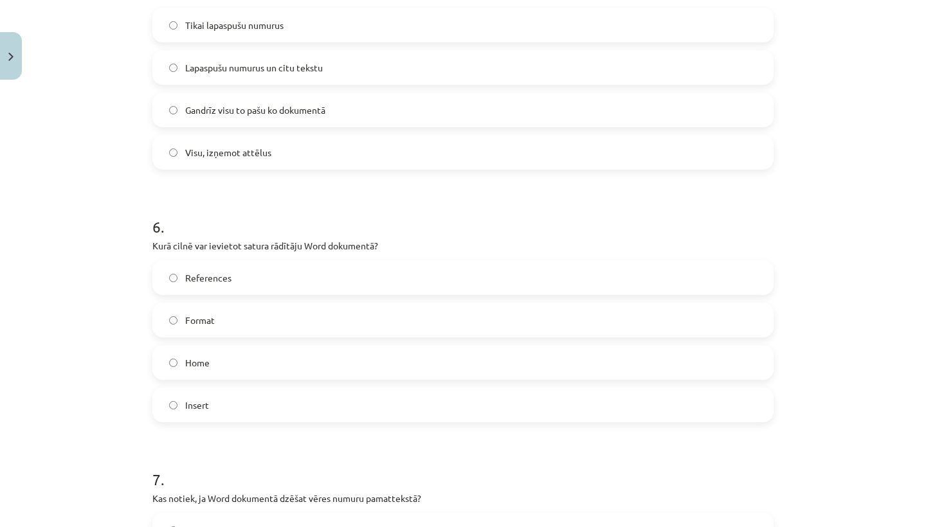
scroll to position [1246, 0]
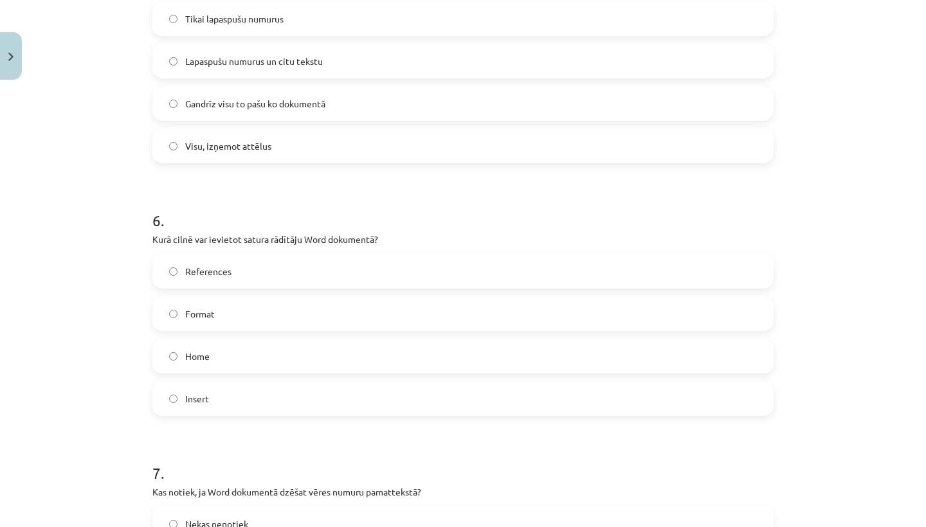
click at [269, 267] on label "References" at bounding box center [463, 271] width 619 height 32
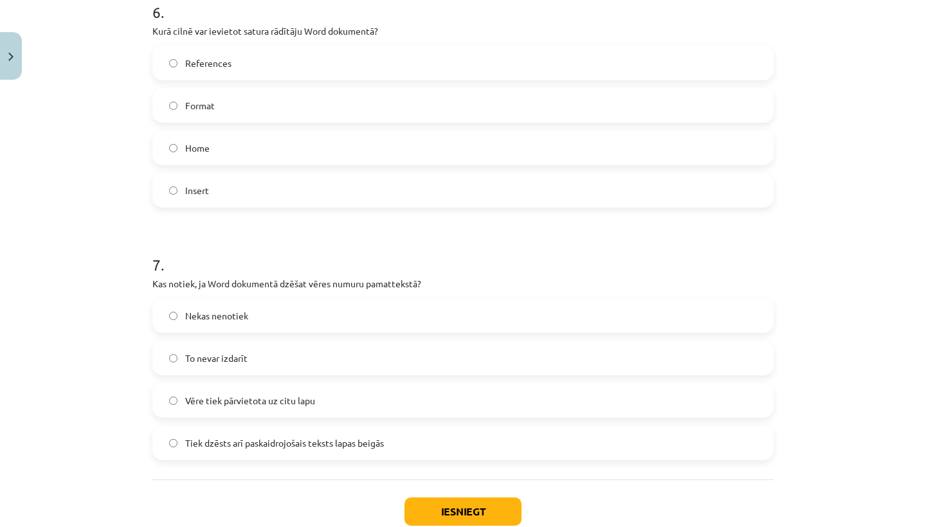
scroll to position [1455, 0]
click at [201, 435] on span "Tiek dzēsts arī paskaidrojošais teksts lapas beigās" at bounding box center [284, 442] width 199 height 14
click at [446, 497] on button "Iesniegt" at bounding box center [463, 510] width 117 height 28
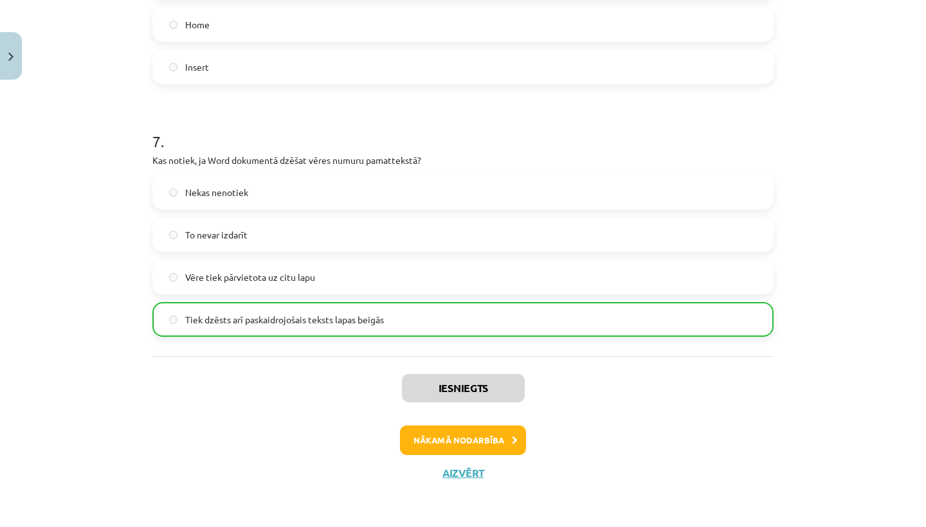
scroll to position [1579, 0]
click at [474, 441] on button "Nākamā nodarbība" at bounding box center [463, 441] width 126 height 30
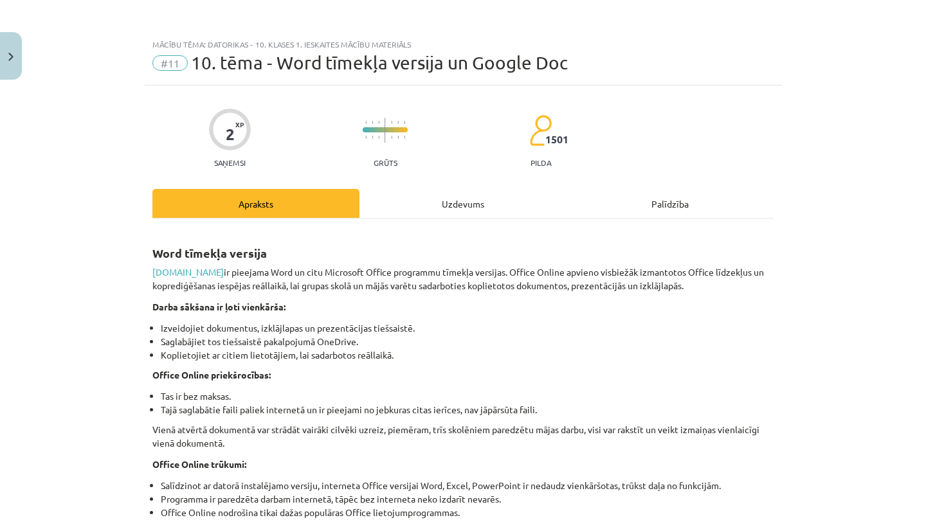
scroll to position [0, 0]
click at [15, 53] on button "Close" at bounding box center [11, 56] width 22 height 48
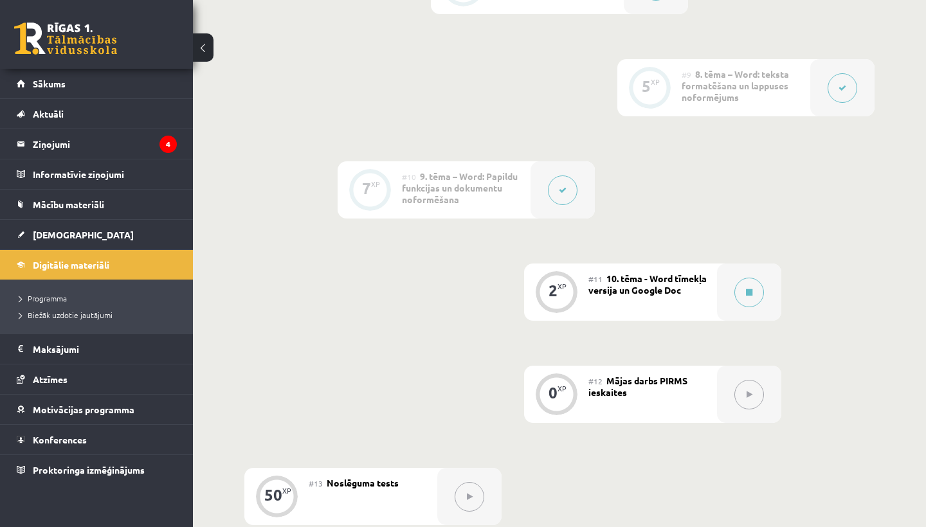
scroll to position [1185, 0]
click at [749, 300] on button at bounding box center [749, 292] width 30 height 30
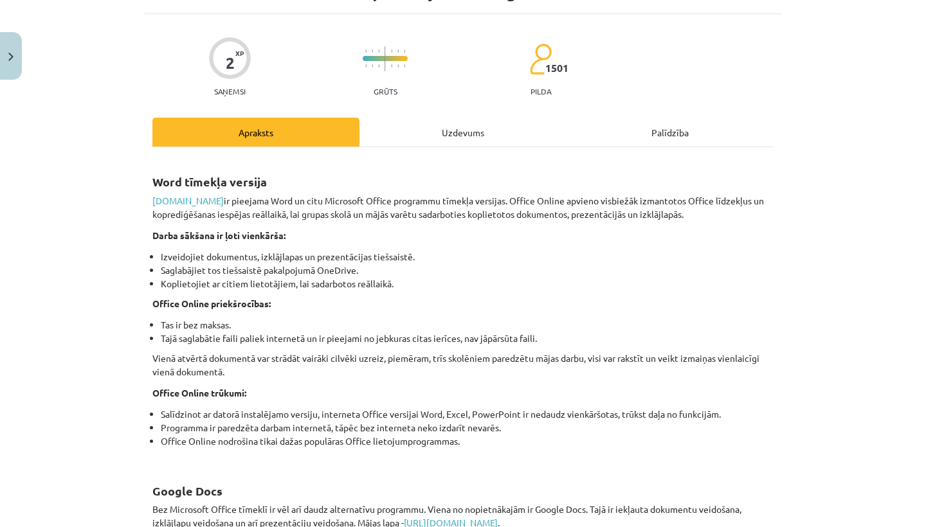
scroll to position [72, 0]
click at [483, 131] on div "Uzdevums" at bounding box center [462, 131] width 207 height 29
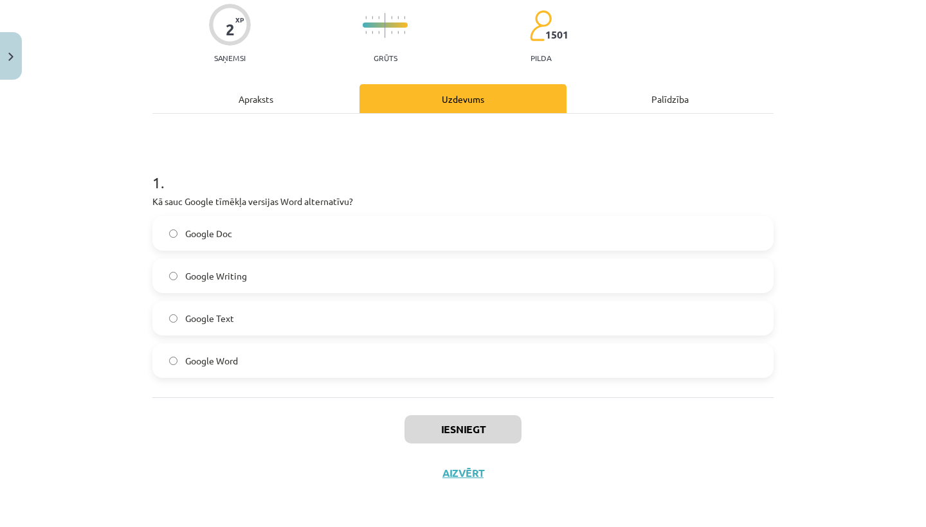
scroll to position [107, 0]
click at [257, 230] on label "Google Doc" at bounding box center [463, 233] width 619 height 32
click at [271, 94] on div "Apraksts" at bounding box center [255, 98] width 207 height 29
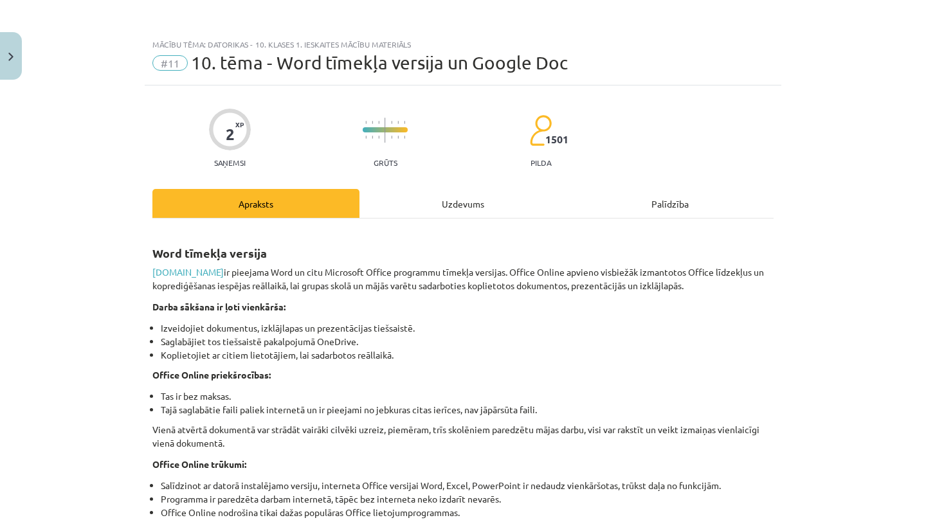
scroll to position [0, 0]
click at [455, 205] on div "Uzdevums" at bounding box center [462, 203] width 207 height 29
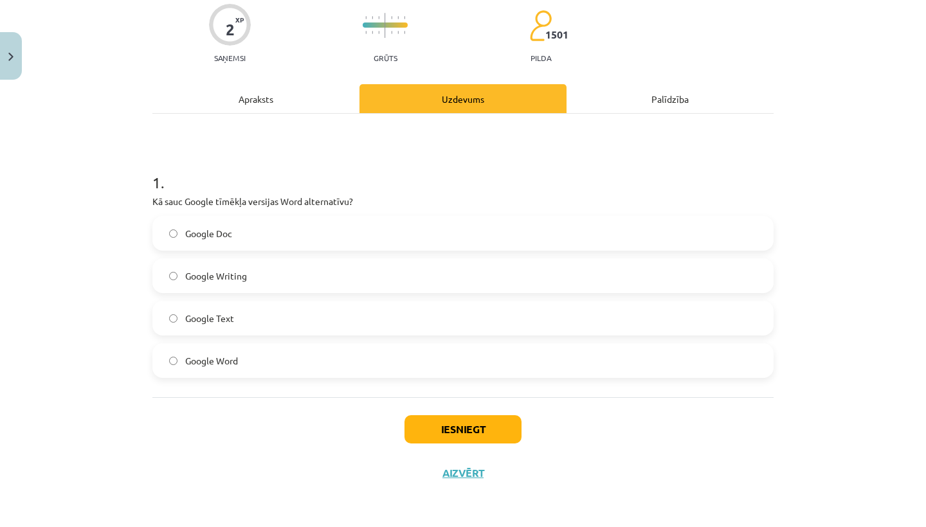
scroll to position [107, 0]
click at [435, 419] on button "Iesniegt" at bounding box center [463, 429] width 117 height 28
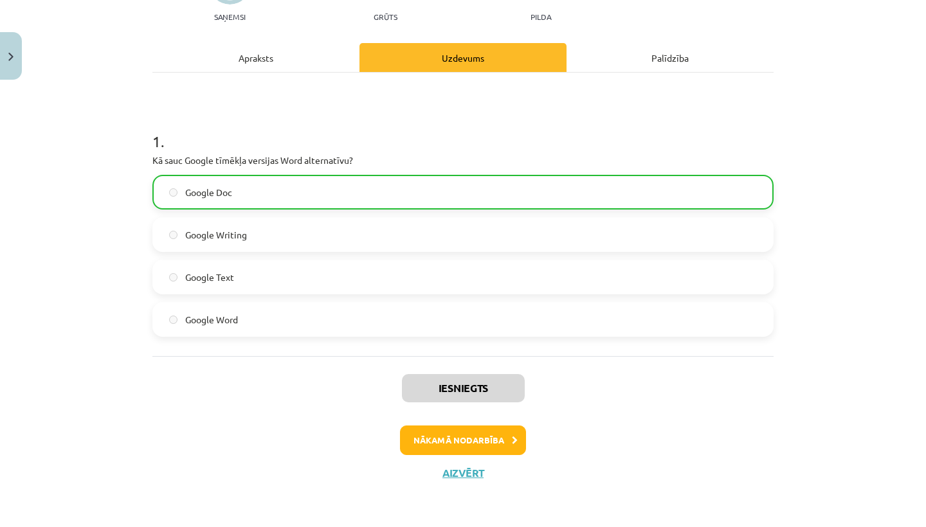
click at [442, 447] on button "Nākamā nodarbība" at bounding box center [463, 441] width 126 height 30
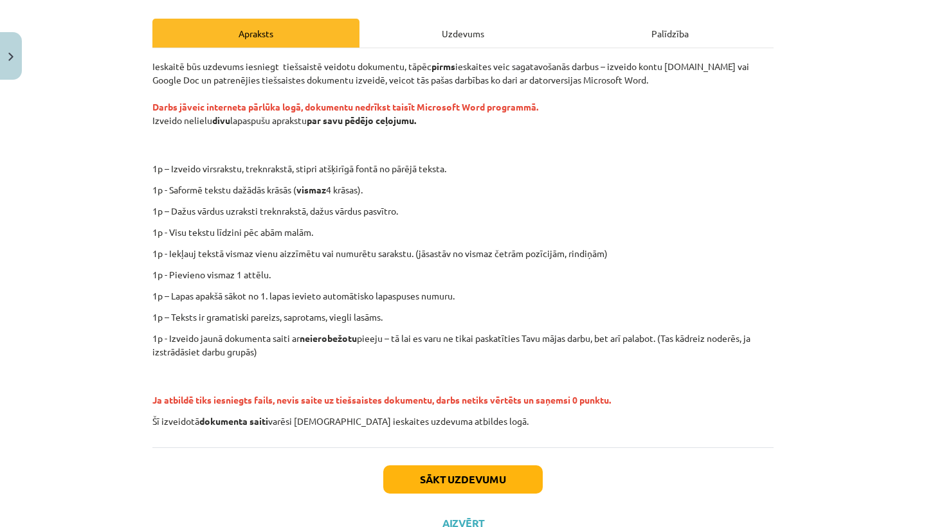
scroll to position [171, 0]
click at [442, 30] on div "Uzdevums" at bounding box center [462, 32] width 207 height 29
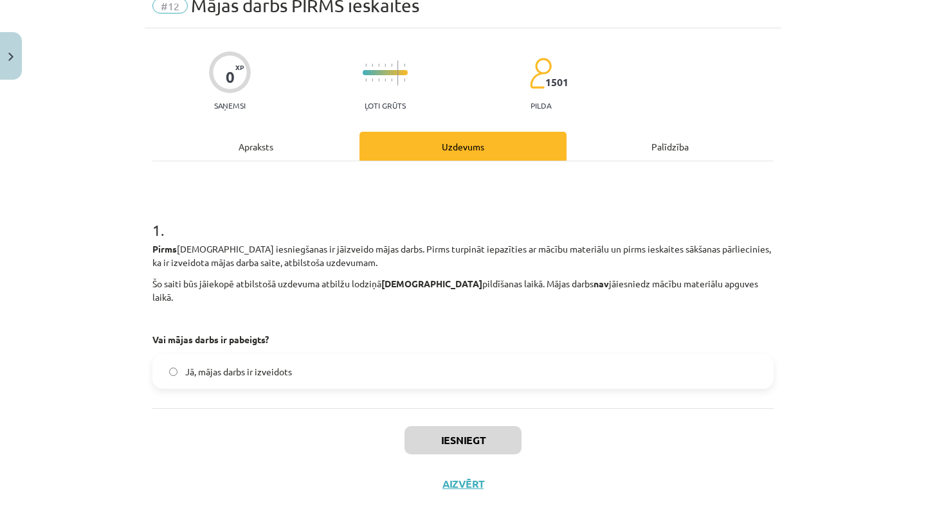
scroll to position [57, 0]
click at [282, 152] on div "Apraksts" at bounding box center [255, 146] width 207 height 29
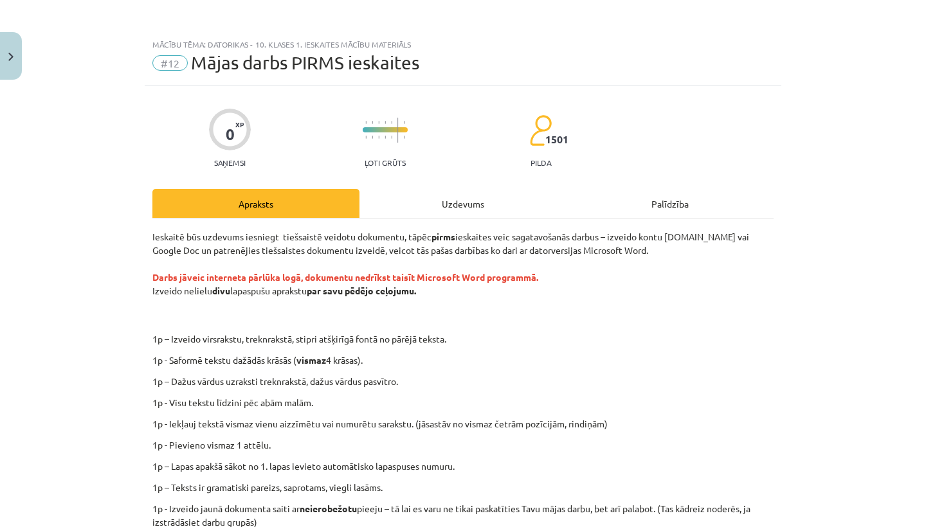
scroll to position [0, 0]
click at [10, 49] on button "Close" at bounding box center [11, 56] width 22 height 48
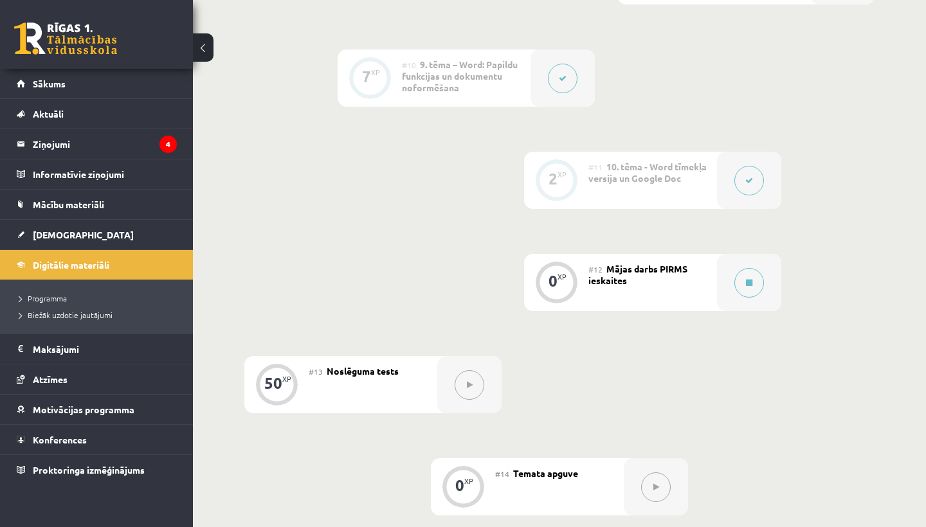
scroll to position [1282, 0]
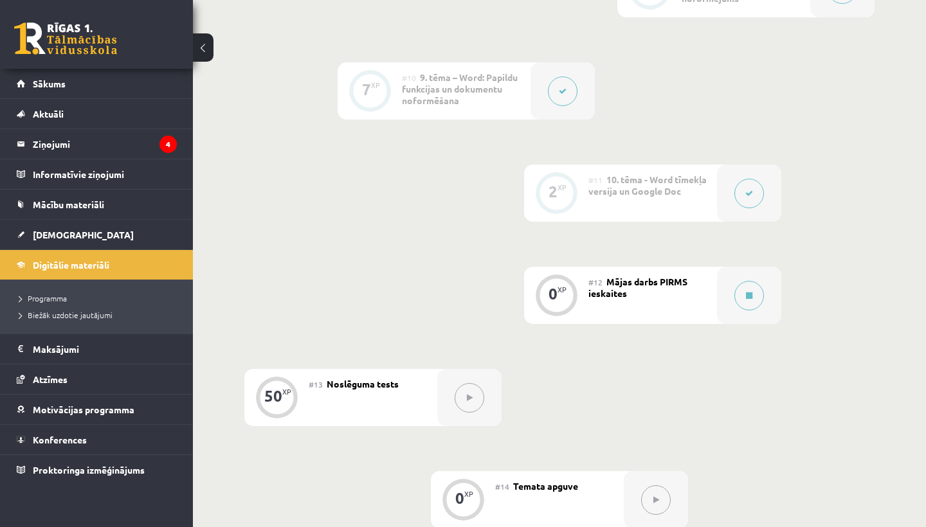
click at [626, 308] on div "#12 Mājas darbs PIRMS ieskaites" at bounding box center [652, 295] width 129 height 57
click at [51, 232] on span "[DEMOGRAPHIC_DATA]" at bounding box center [83, 235] width 101 height 12
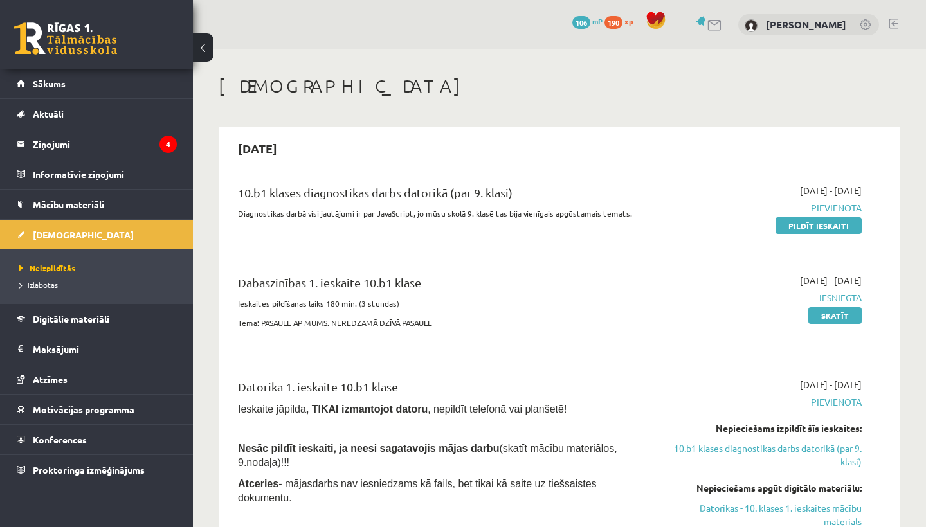
click at [623, 22] on span "190" at bounding box center [614, 22] width 18 height 13
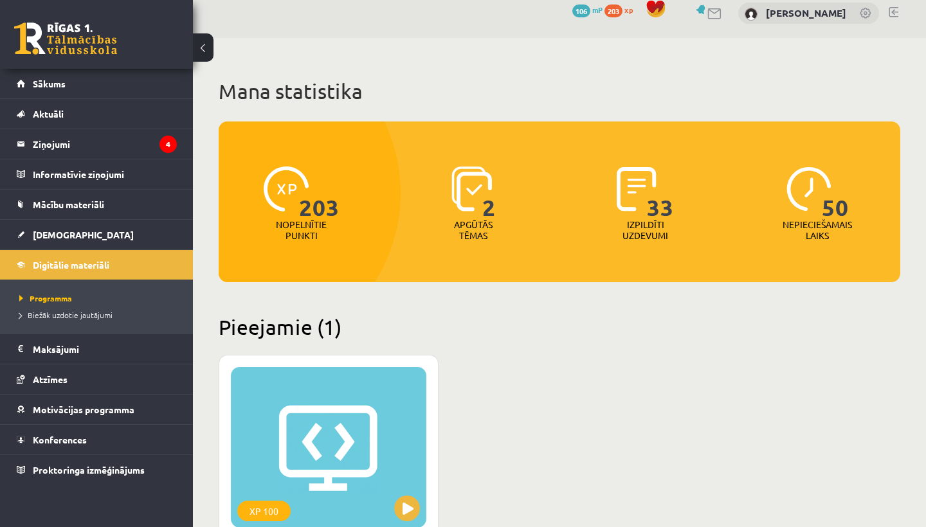
scroll to position [1, 0]
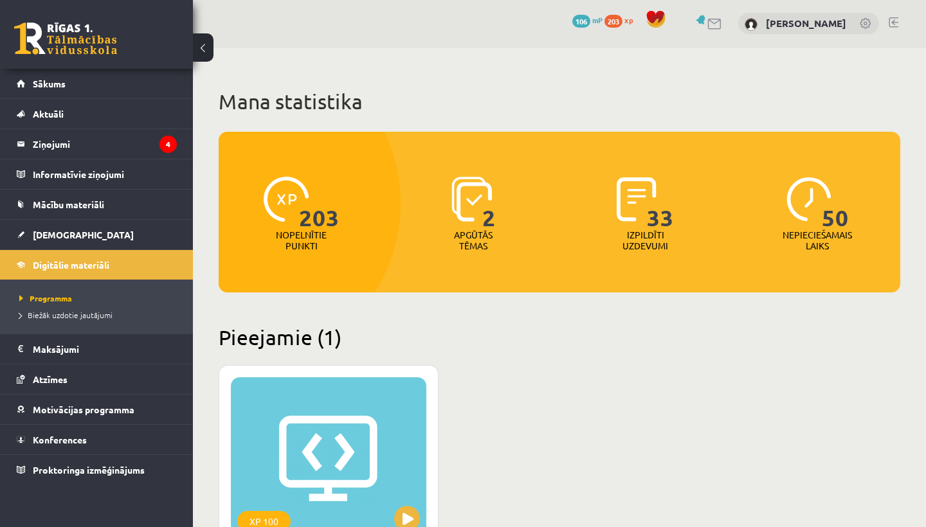
click at [590, 19] on span "106" at bounding box center [581, 21] width 18 height 13
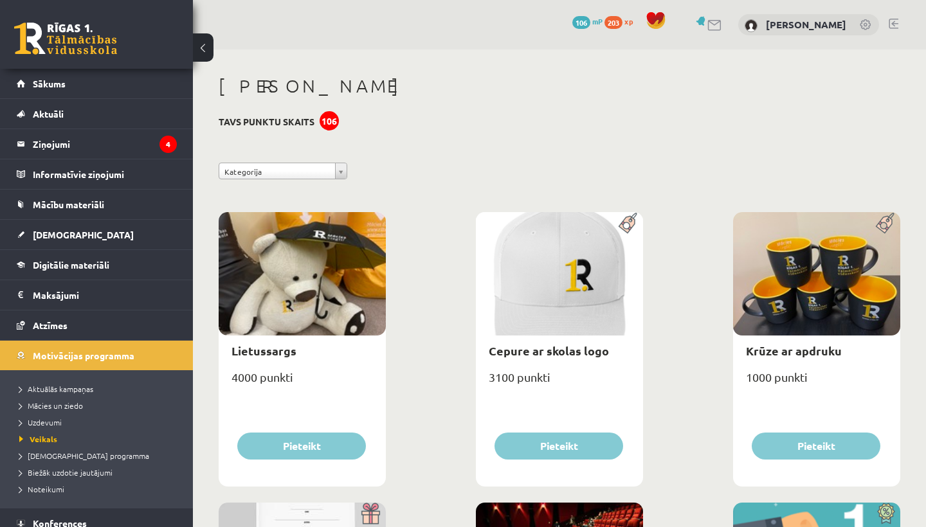
click at [603, 23] on span "mP" at bounding box center [597, 21] width 10 height 10
click at [623, 20] on span "203" at bounding box center [614, 22] width 18 height 13
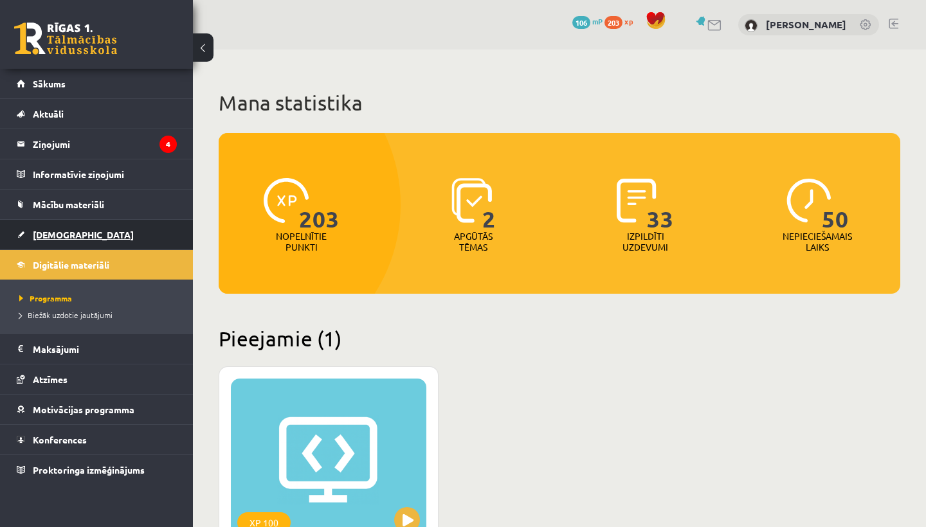
click at [64, 234] on span "[DEMOGRAPHIC_DATA]" at bounding box center [83, 235] width 101 height 12
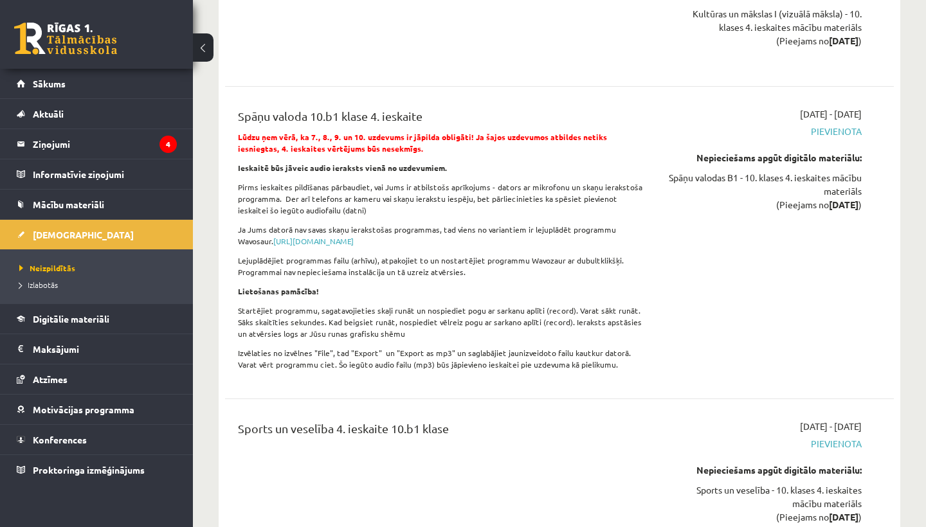
scroll to position [10493, 0]
click at [62, 376] on span "Atzīmes" at bounding box center [50, 380] width 35 height 12
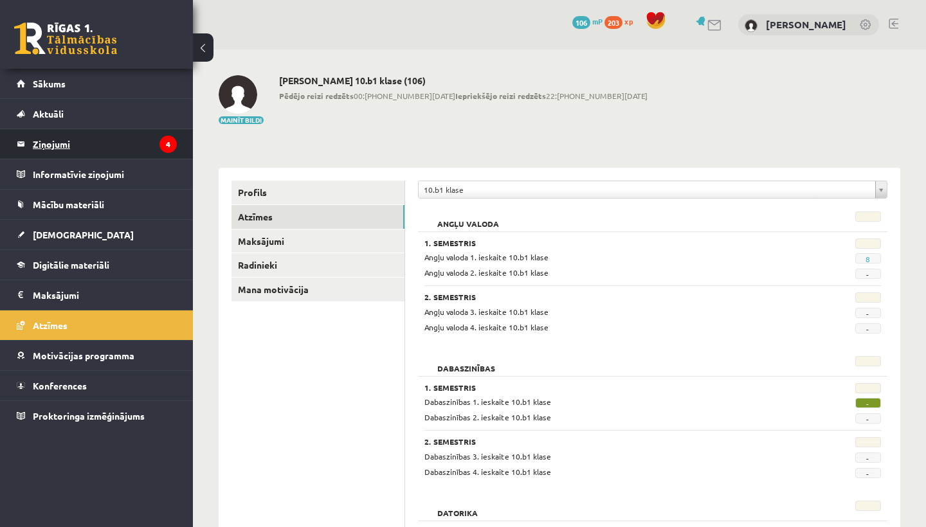
click at [152, 143] on legend "Ziņojumi 4" at bounding box center [105, 144] width 144 height 30
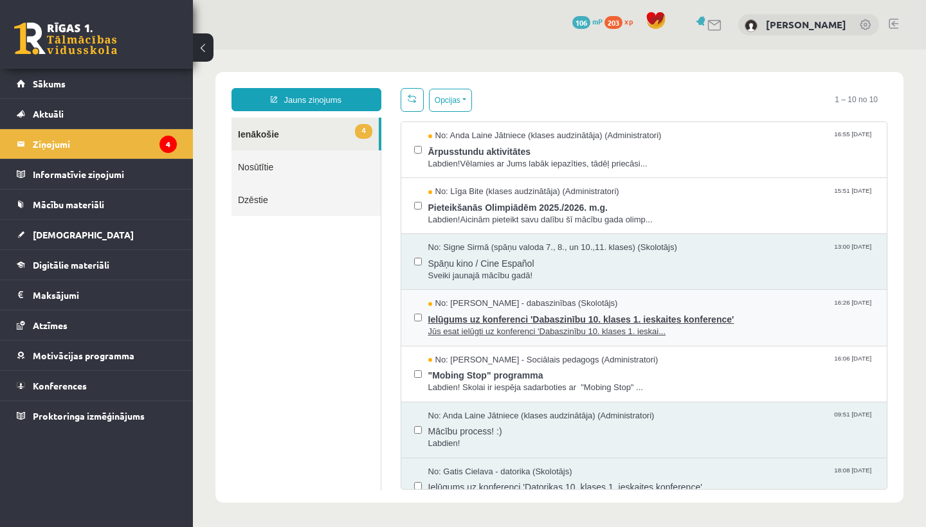
click at [512, 307] on div "No: [PERSON_NAME] - dabaszinības (Skolotājs) 16:26 [DATE] Ielūgums uz konferenc…" at bounding box center [651, 318] width 446 height 40
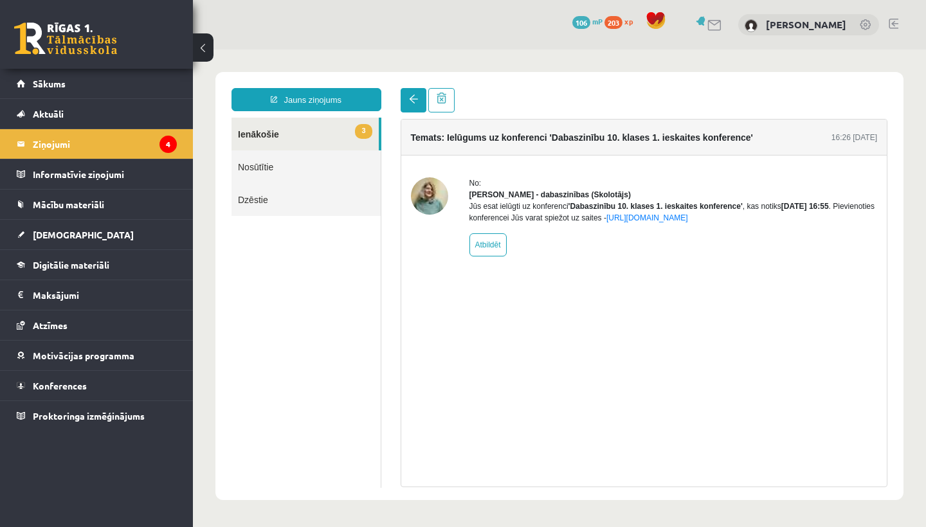
click at [415, 102] on span at bounding box center [413, 99] width 9 height 9
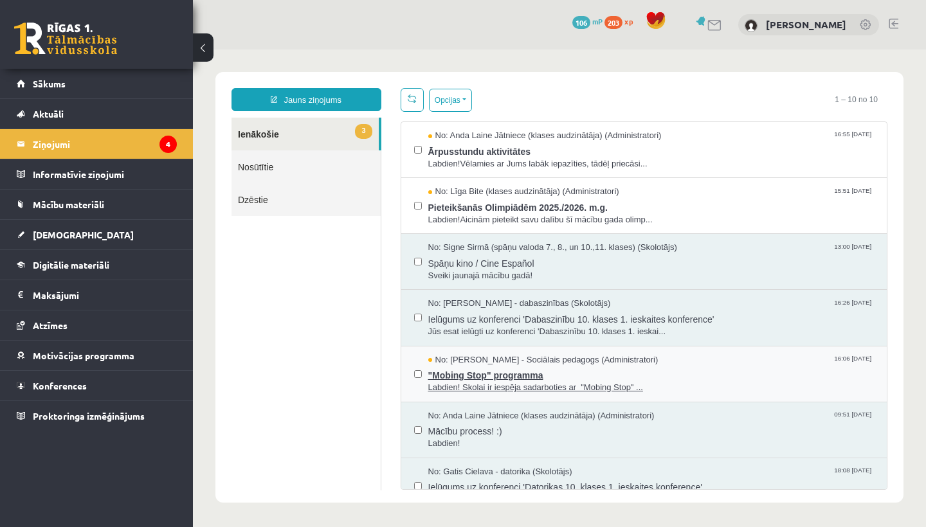
click at [546, 372] on span ""Mobing Stop" programma" at bounding box center [651, 374] width 446 height 16
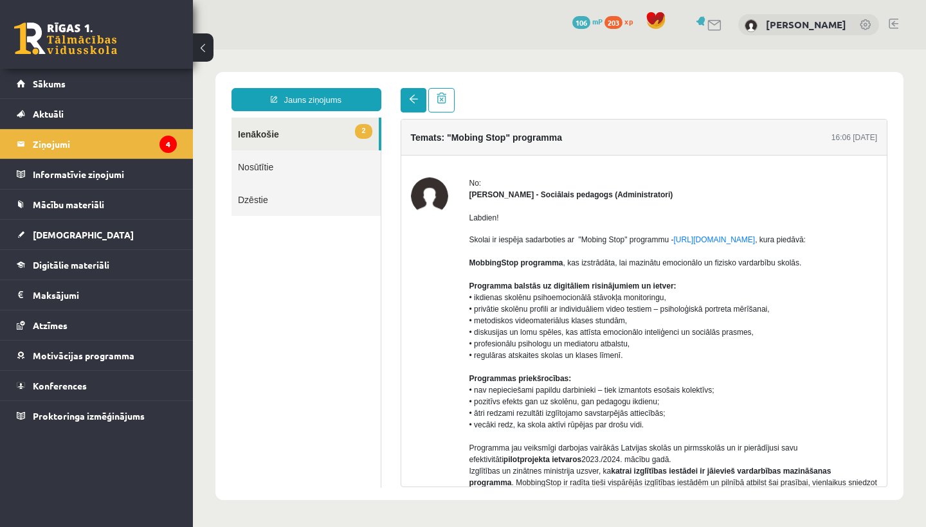
click at [415, 99] on span at bounding box center [413, 99] width 9 height 9
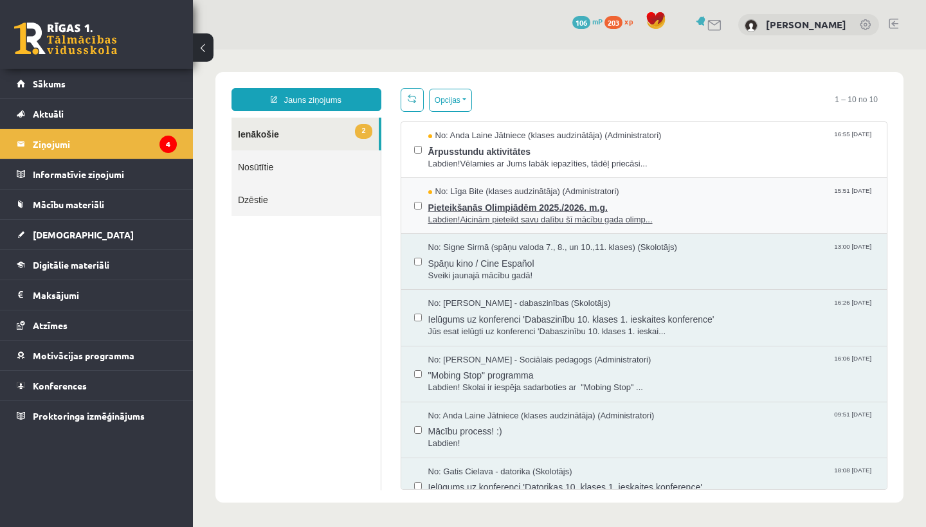
click at [489, 194] on span "No: Līga Bite (klases audzinātāja) (Administratori)" at bounding box center [523, 192] width 191 height 12
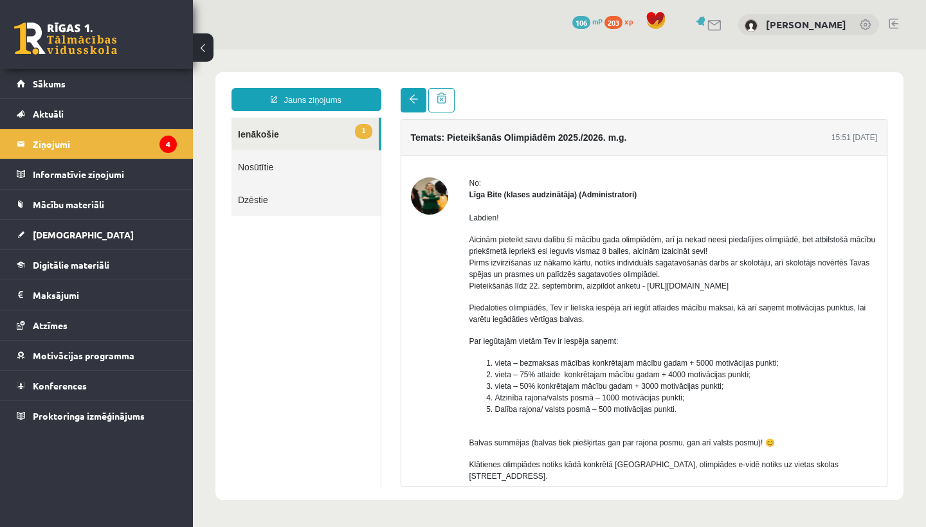
click at [416, 101] on span at bounding box center [413, 99] width 9 height 9
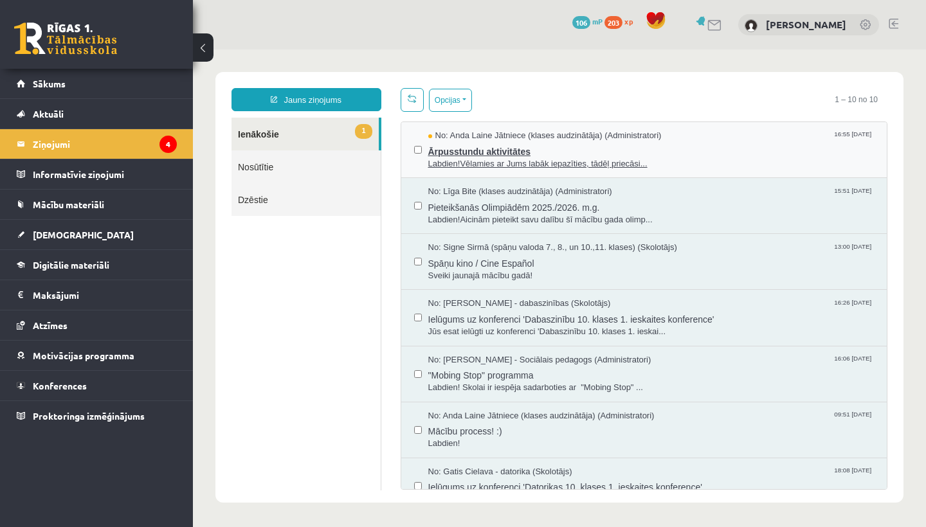
click at [494, 147] on span "Ārpusstundu aktivitātes" at bounding box center [651, 150] width 446 height 16
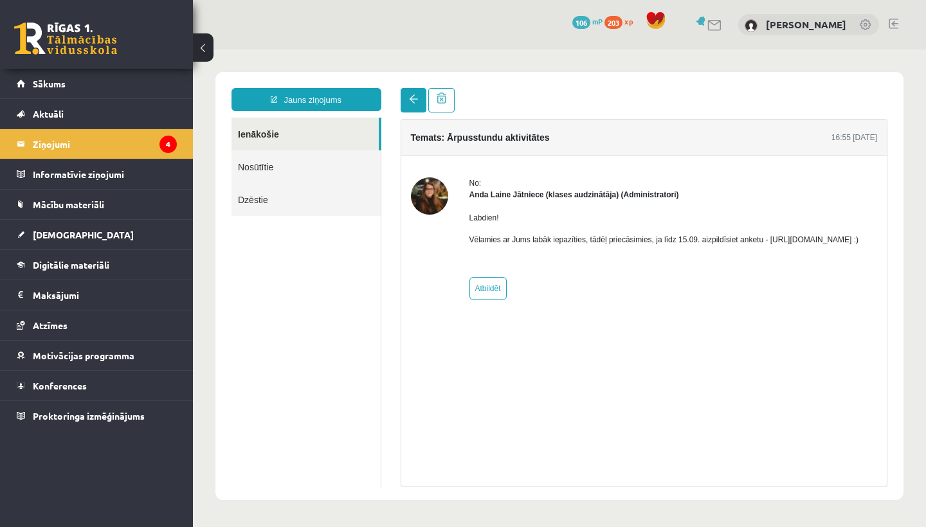
click at [419, 99] on link at bounding box center [414, 100] width 26 height 24
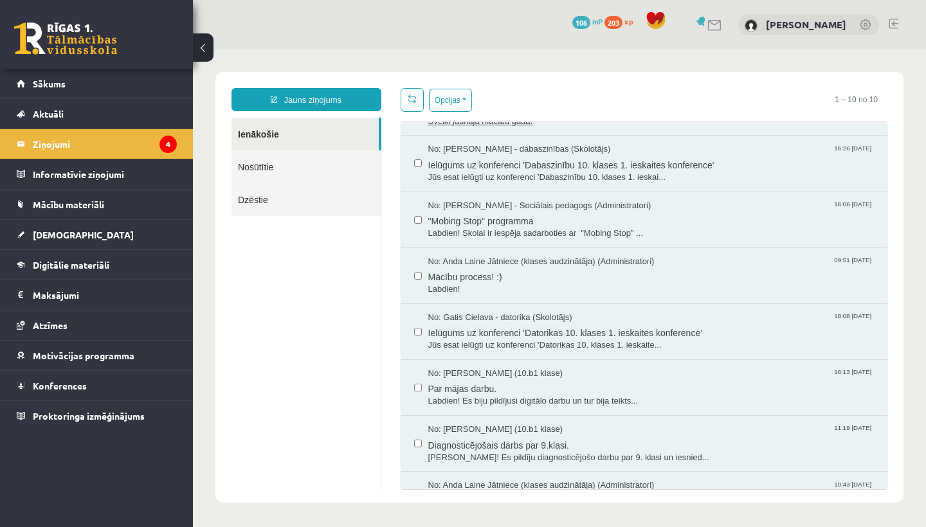
scroll to position [167, 0]
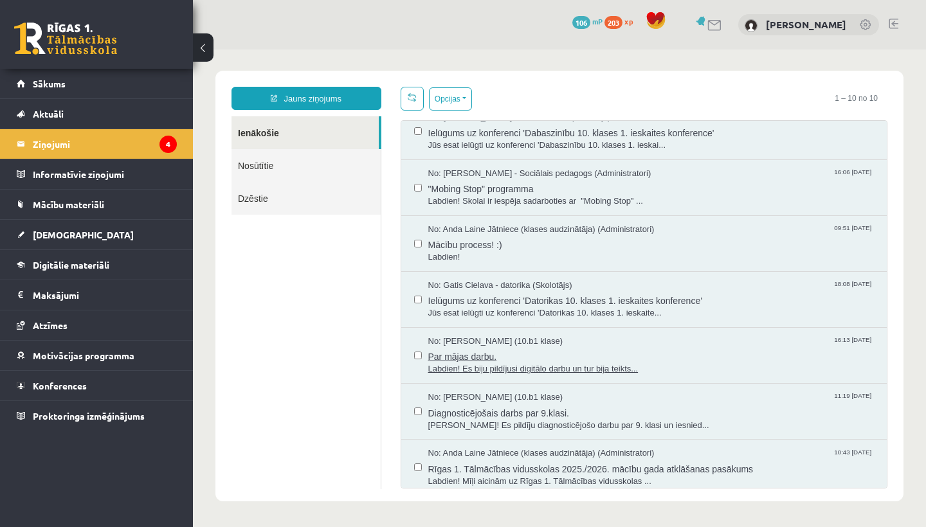
click at [495, 350] on span "Par mājas darbu." at bounding box center [651, 355] width 446 height 16
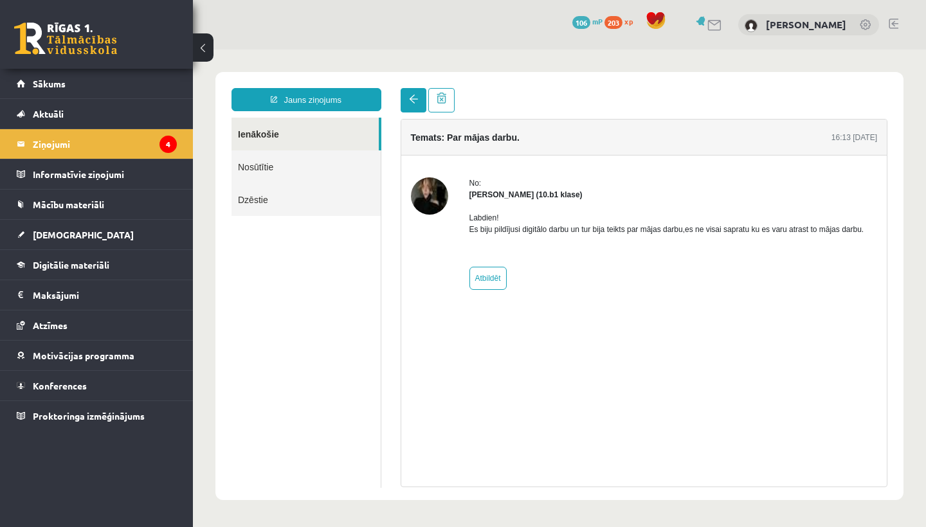
click at [410, 100] on span at bounding box center [413, 99] width 9 height 9
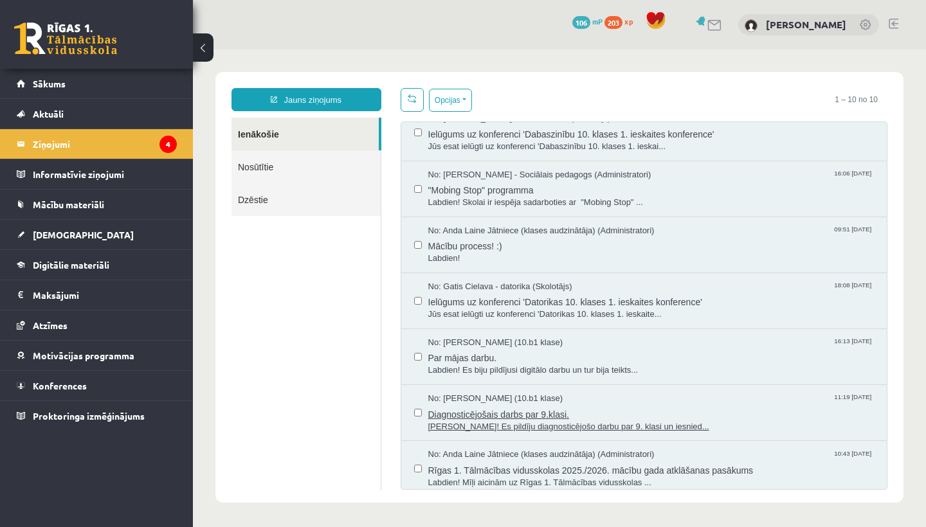
click at [495, 411] on span "Diagnosticējošais darbs par 9.klasi." at bounding box center [651, 413] width 446 height 16
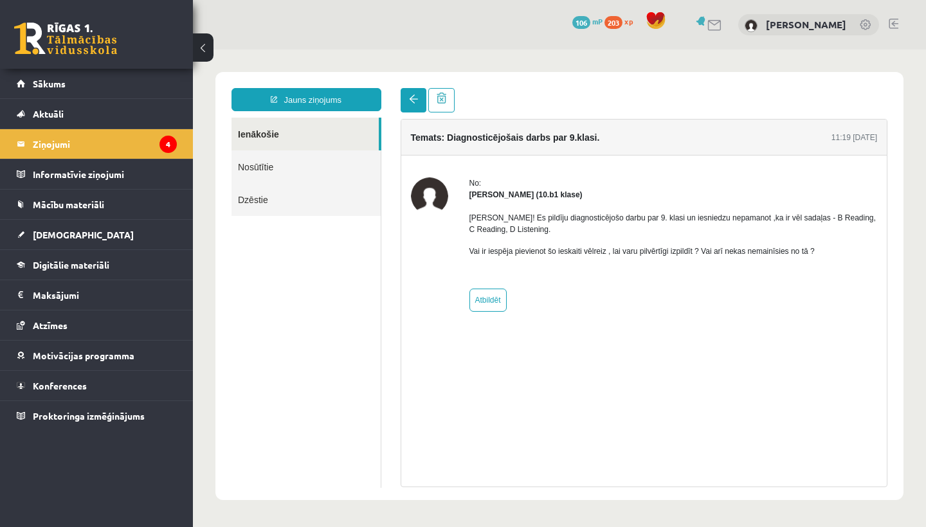
click at [414, 105] on link at bounding box center [414, 100] width 26 height 24
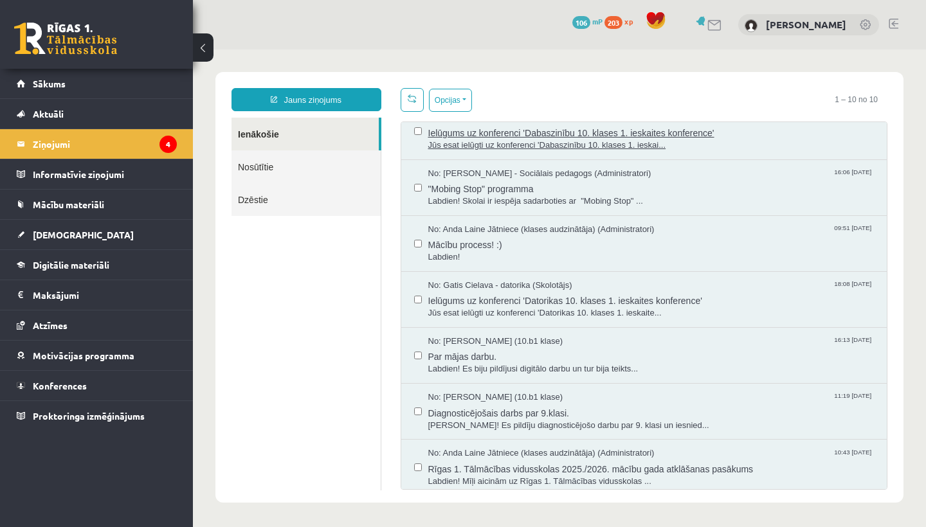
scroll to position [0, 0]
click at [439, 461] on span "Rīgas 1. Tālmācības vidusskolas 2025./2026. mācību gada atklāšanas pasākums" at bounding box center [651, 469] width 446 height 16
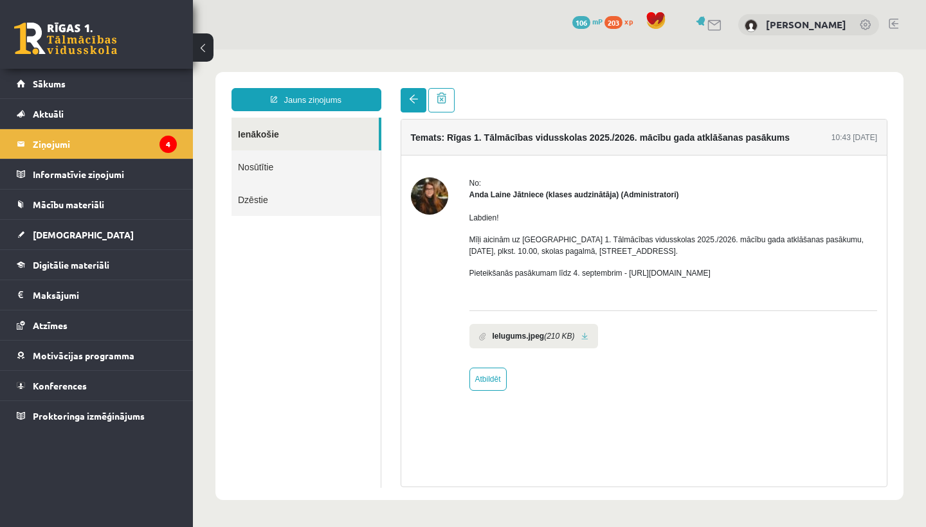
click at [418, 104] on link at bounding box center [414, 100] width 26 height 24
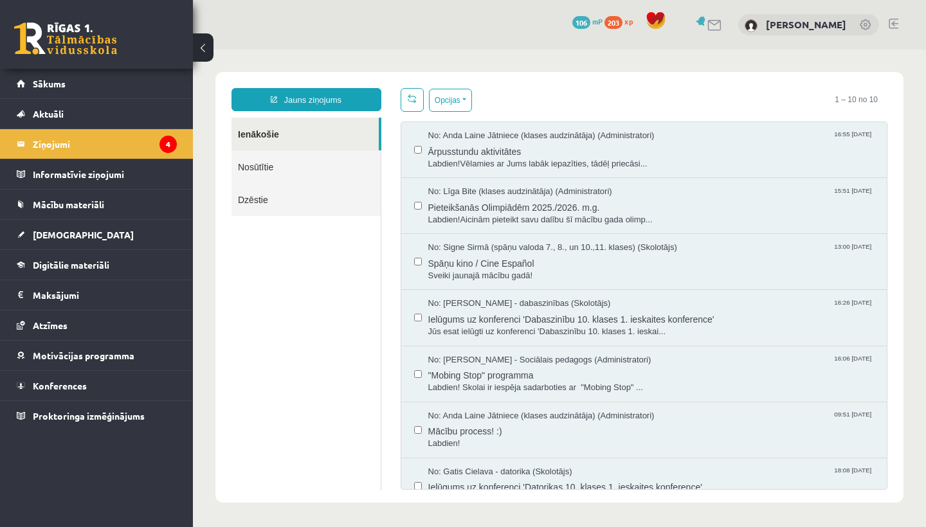
click at [323, 172] on link "Nosūtītie" at bounding box center [306, 166] width 149 height 33
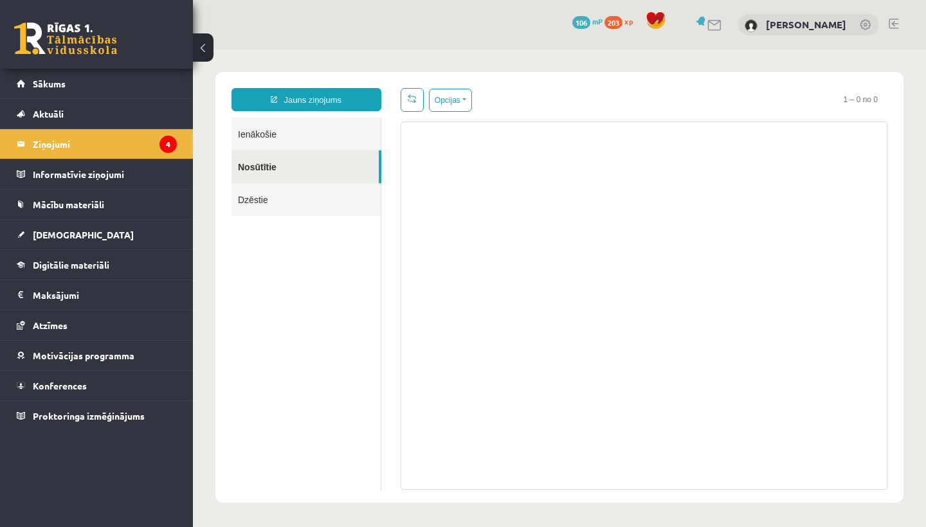
click at [327, 201] on link "Dzēstie" at bounding box center [306, 199] width 149 height 33
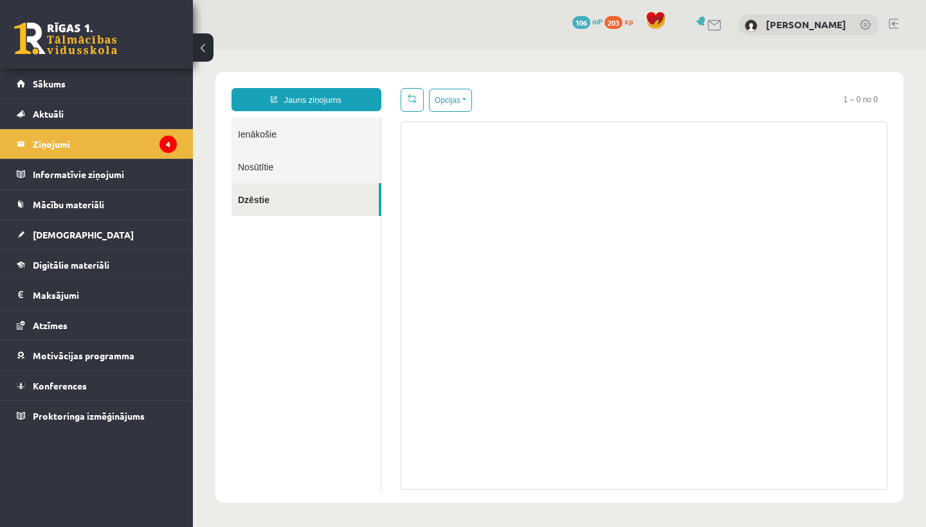
click at [323, 134] on link "Ienākošie" at bounding box center [306, 134] width 149 height 33
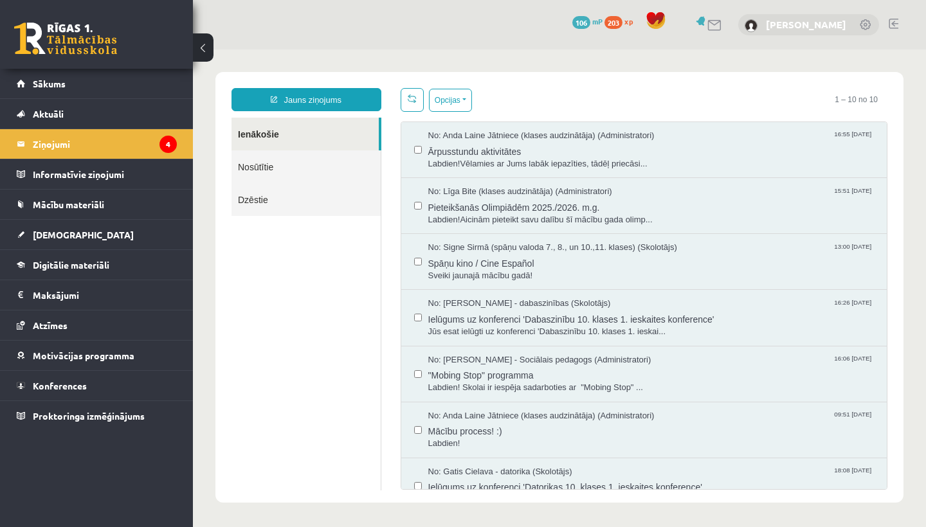
click at [801, 19] on link "[PERSON_NAME]" at bounding box center [806, 24] width 80 height 13
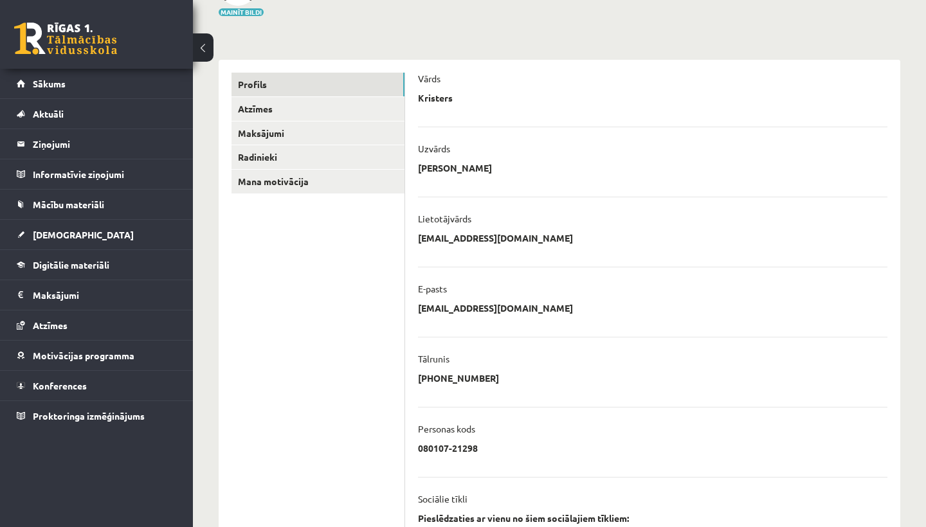
scroll to position [97, 0]
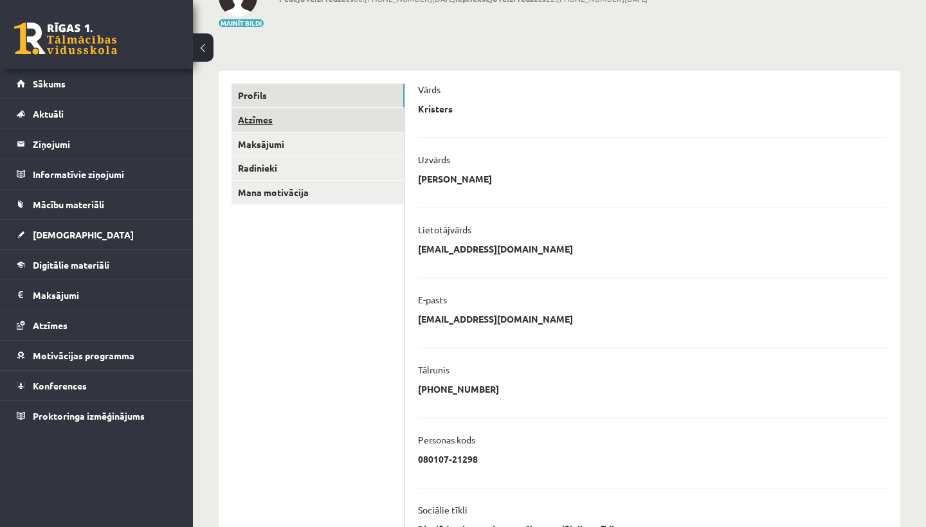
click at [271, 114] on link "Atzīmes" at bounding box center [318, 120] width 173 height 24
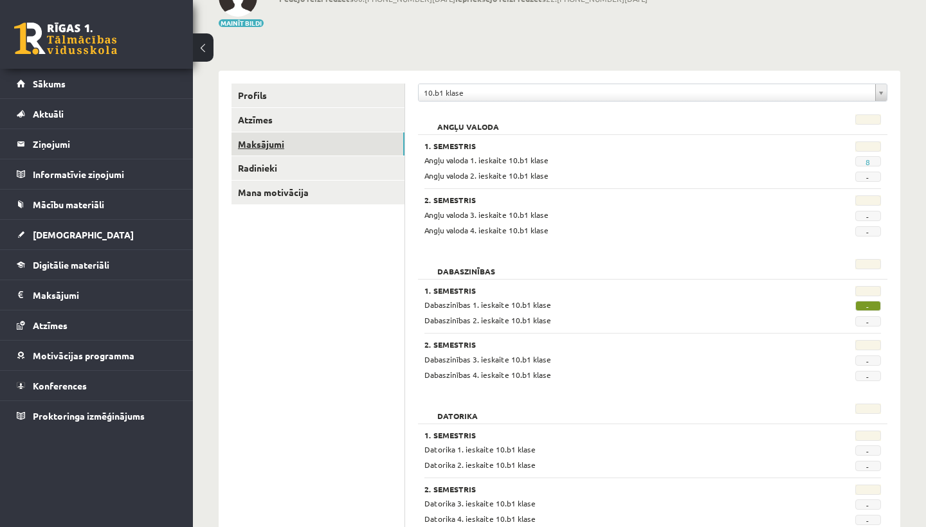
click at [262, 143] on link "Maksājumi" at bounding box center [318, 144] width 173 height 24
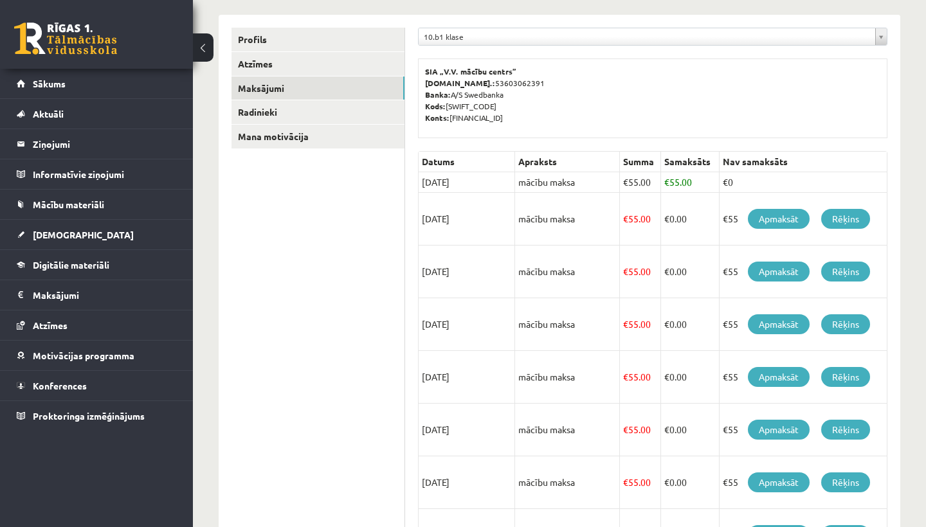
scroll to position [156, 0]
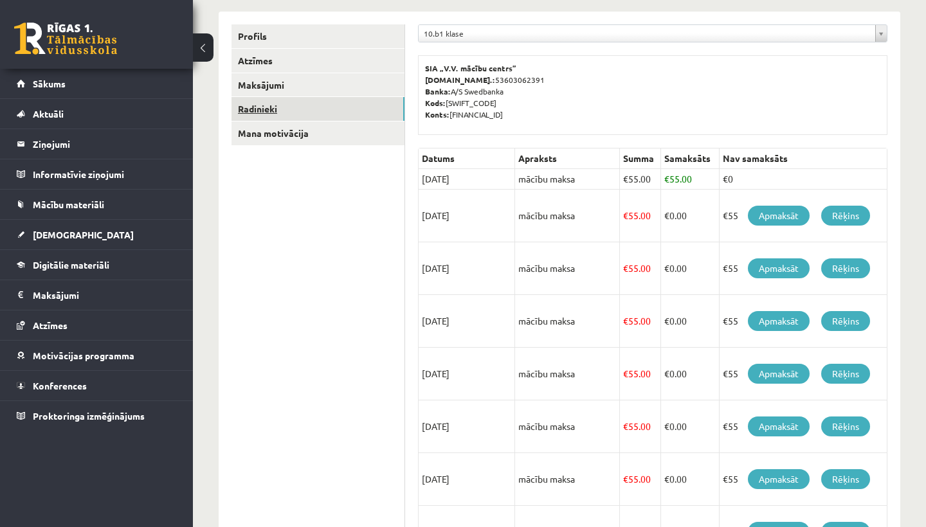
click at [270, 107] on link "Radinieki" at bounding box center [318, 109] width 173 height 24
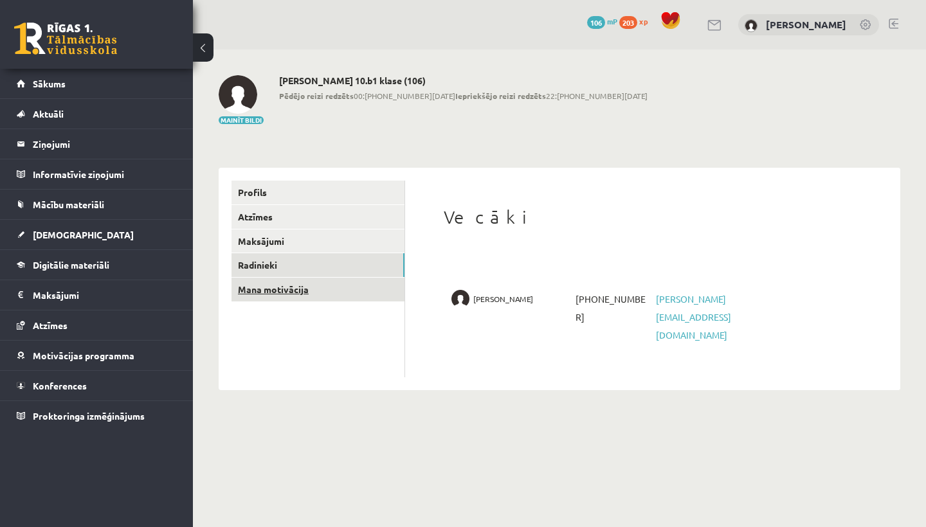
click at [275, 286] on link "Mana motivācija" at bounding box center [318, 290] width 173 height 24
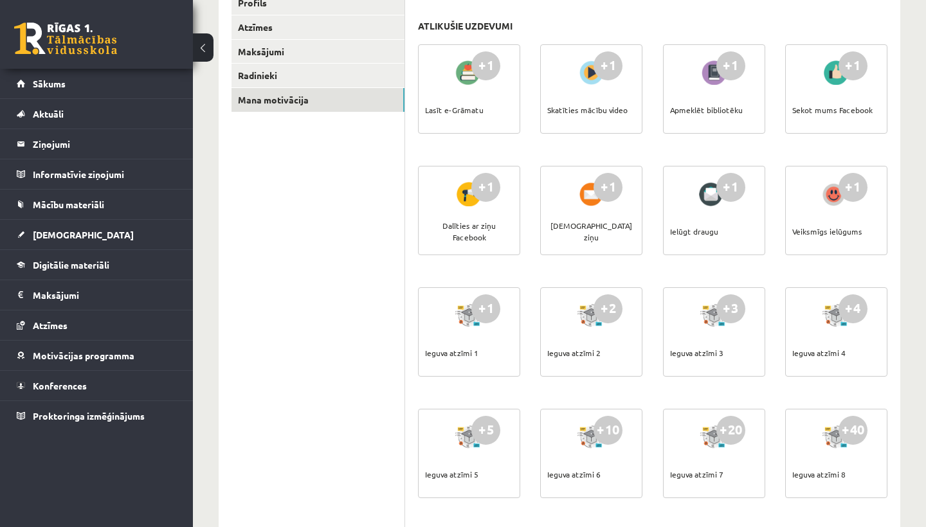
scroll to position [190, 0]
click at [445, 327] on div "+1 Ieguva atzīmi 1" at bounding box center [469, 331] width 102 height 89
click at [490, 307] on div "+1" at bounding box center [485, 308] width 29 height 29
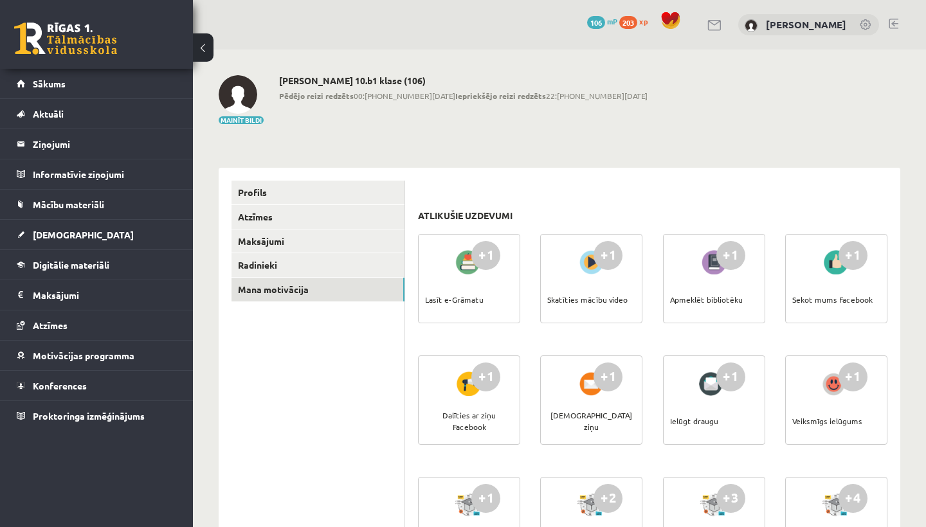
scroll to position [0, 0]
click at [75, 356] on span "Motivācijas programma" at bounding box center [84, 356] width 102 height 12
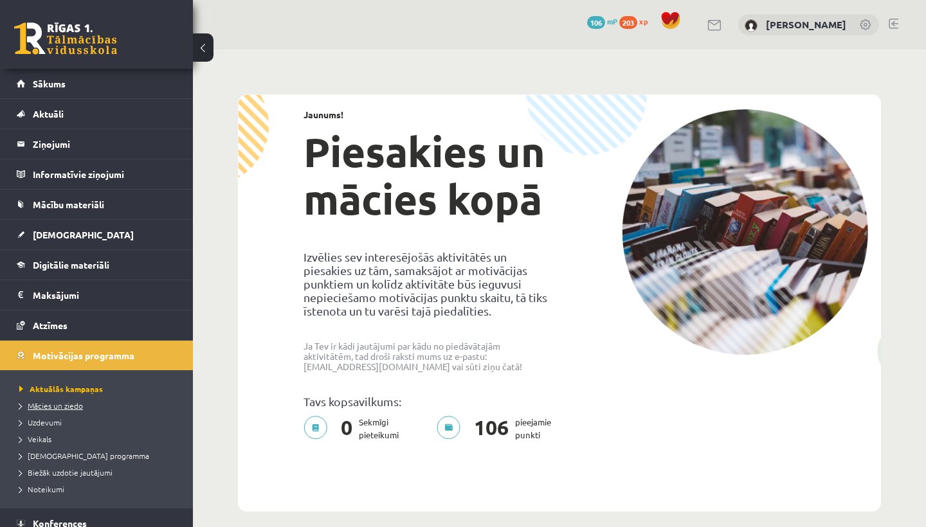
click at [73, 401] on link "Mācies un ziedo" at bounding box center [99, 406] width 161 height 12
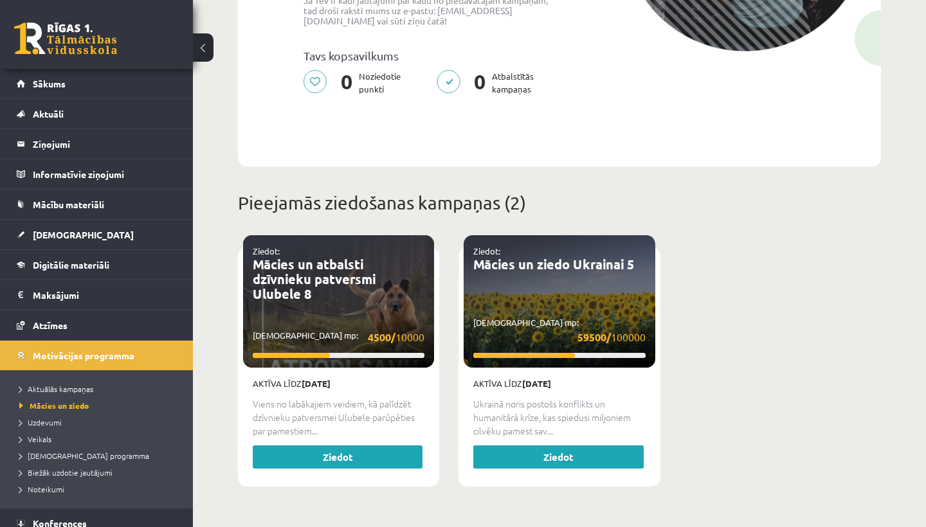
scroll to position [305, 0]
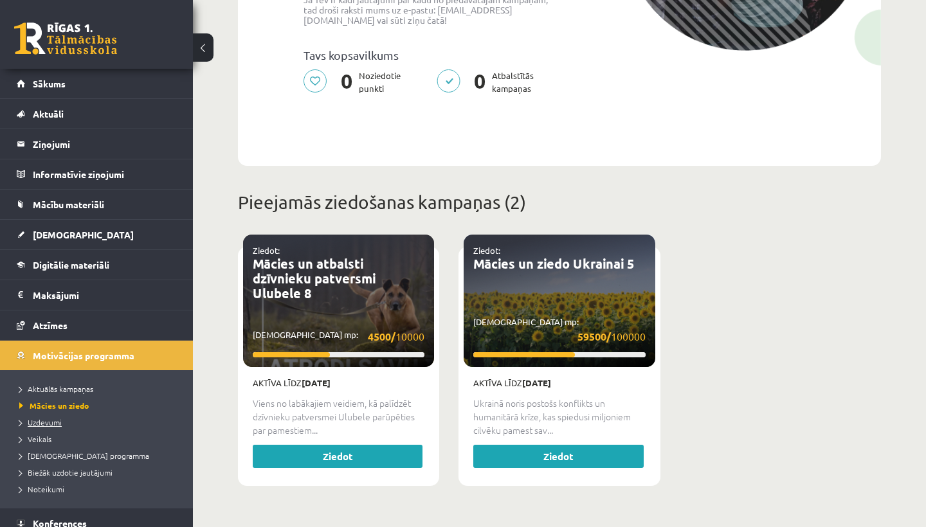
click at [57, 421] on span "Uzdevumi" at bounding box center [40, 422] width 42 height 10
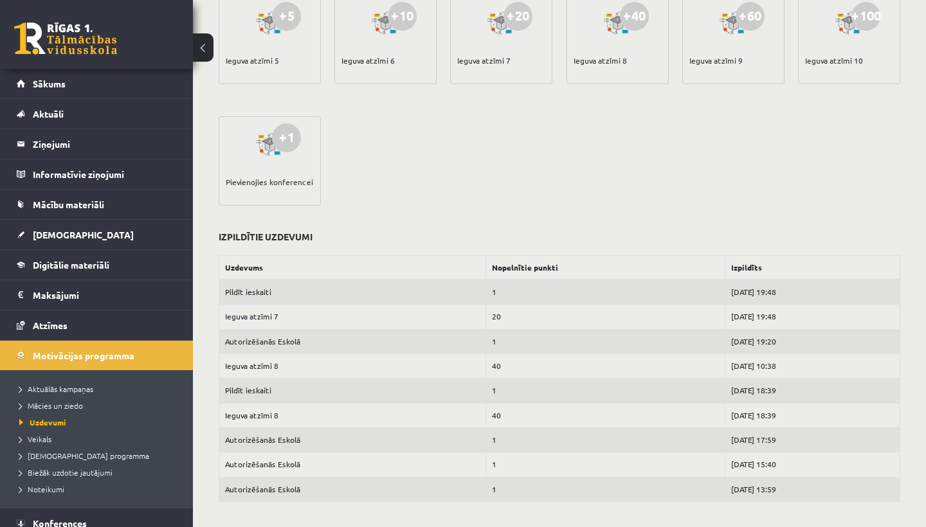
scroll to position [433, 0]
click at [44, 437] on span "Veikals" at bounding box center [35, 439] width 32 height 10
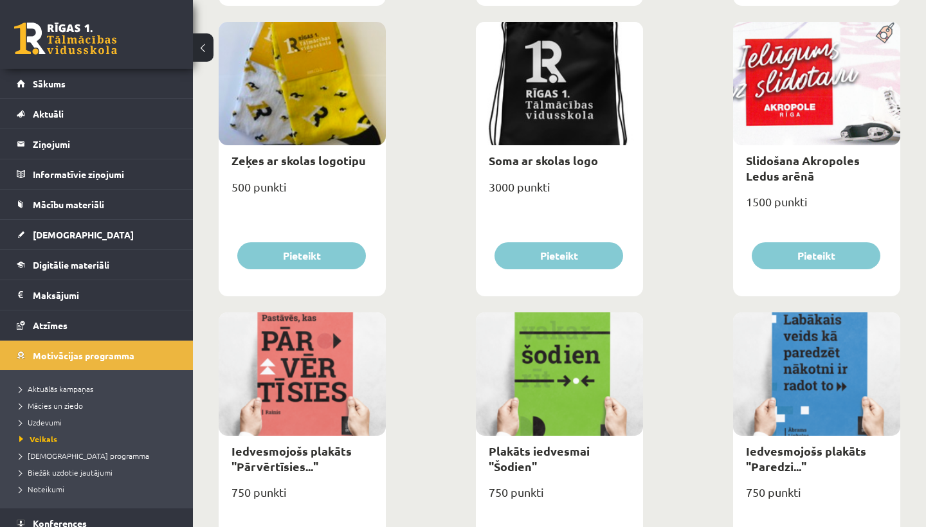
scroll to position [1384, 0]
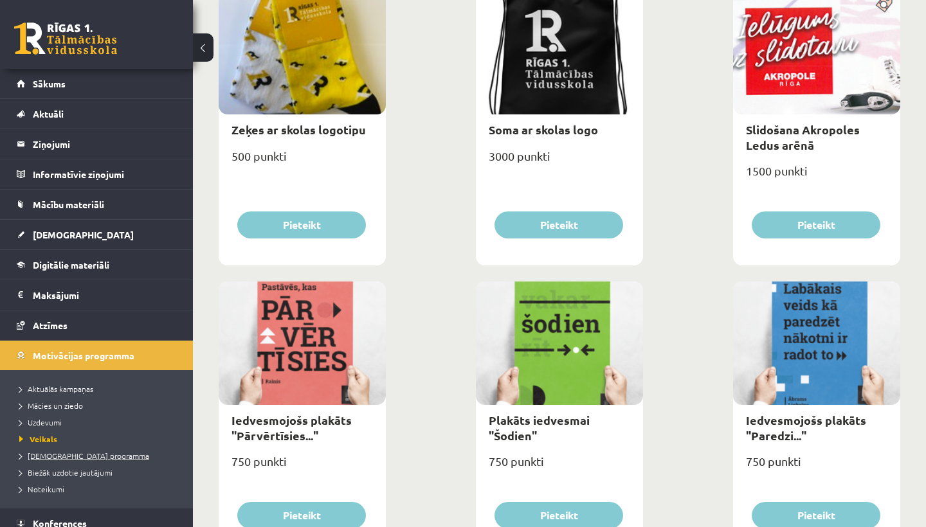
click at [57, 454] on span "[DEMOGRAPHIC_DATA] programma" at bounding box center [84, 456] width 130 height 10
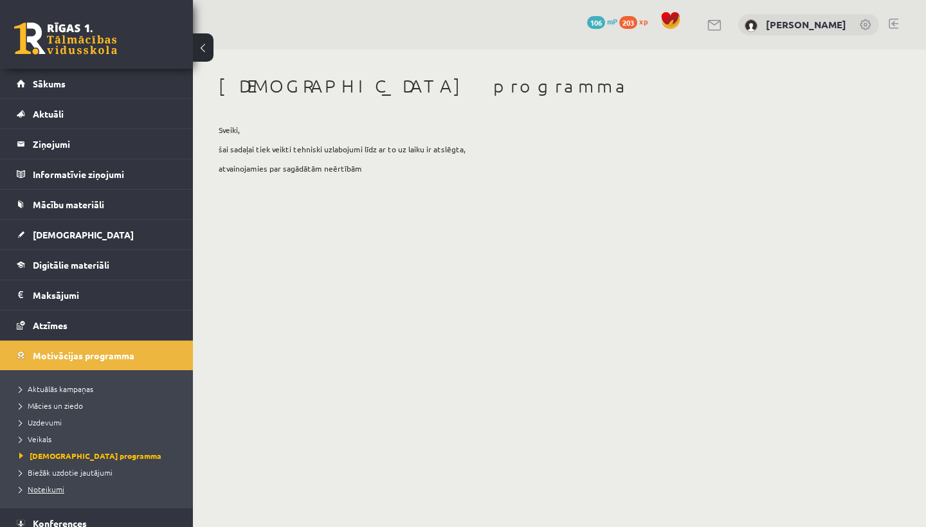
click at [54, 491] on span "Noteikumi" at bounding box center [41, 489] width 45 height 10
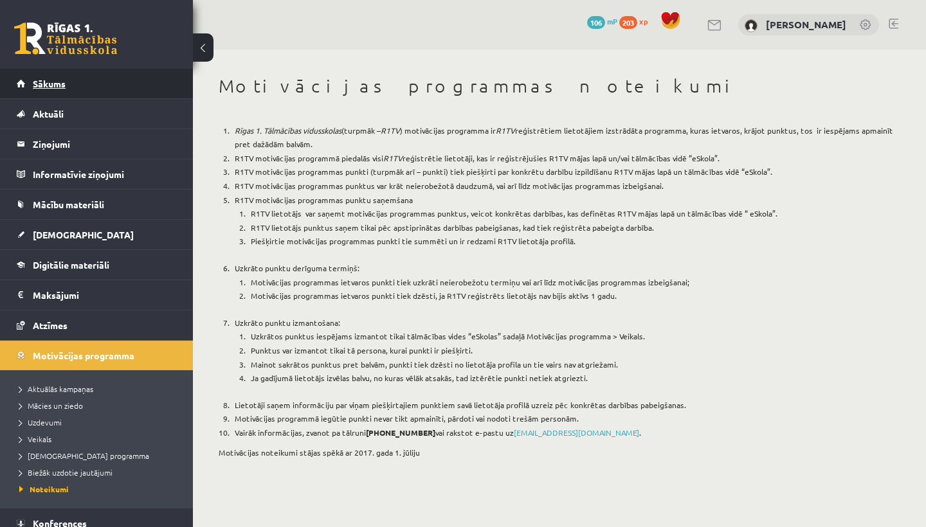
click at [45, 83] on span "Sākums" at bounding box center [49, 84] width 33 height 12
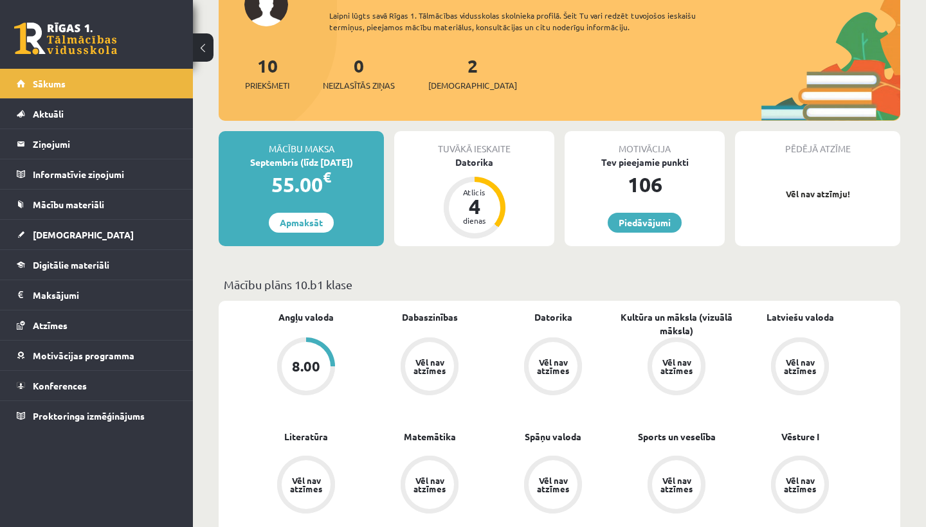
scroll to position [112, 0]
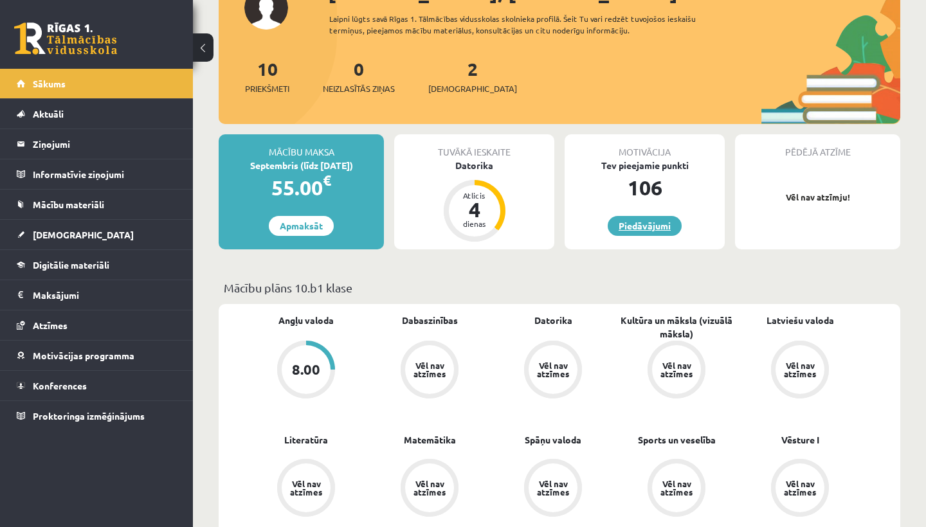
click at [652, 223] on link "Piedāvājumi" at bounding box center [645, 226] width 74 height 20
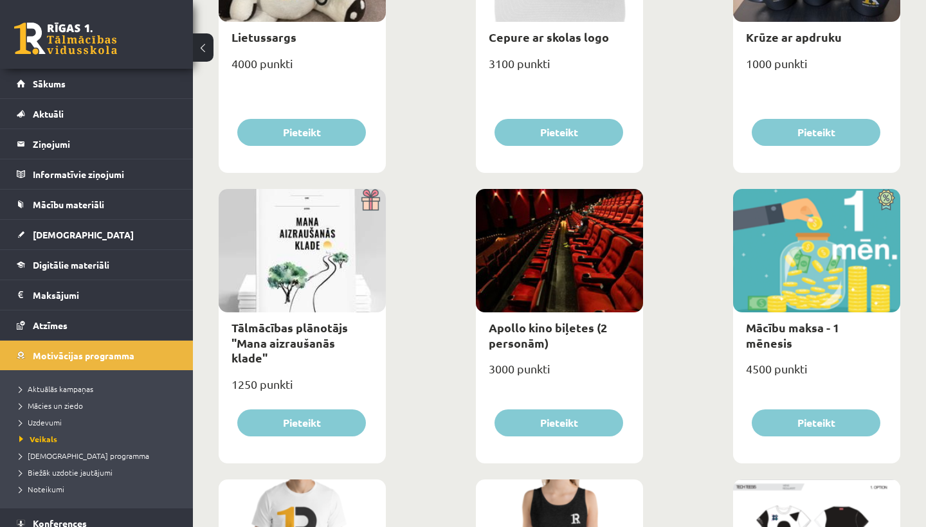
scroll to position [314, 0]
click at [783, 314] on div "Mācību maksa - 1 mēnesis" at bounding box center [816, 335] width 167 height 46
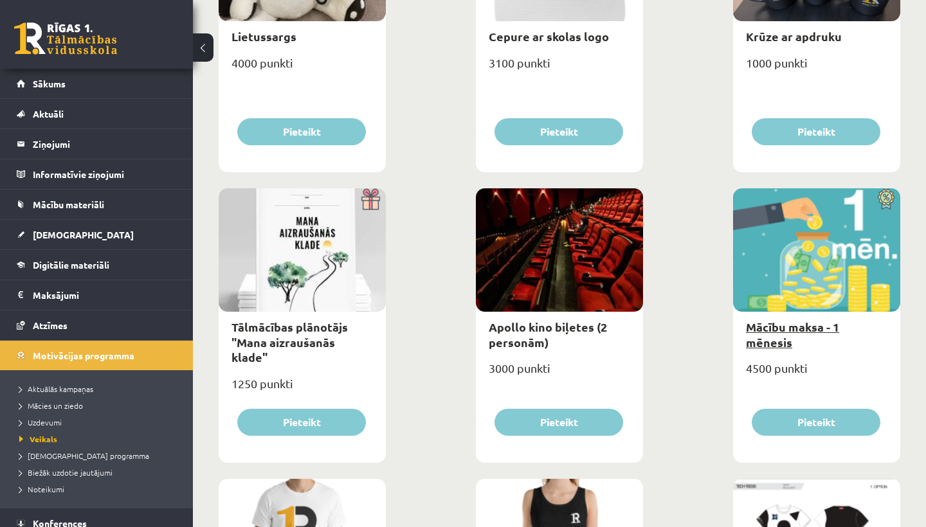
click at [783, 327] on link "Mācību maksa - 1 mēnesis" at bounding box center [792, 335] width 93 height 30
type input "*"
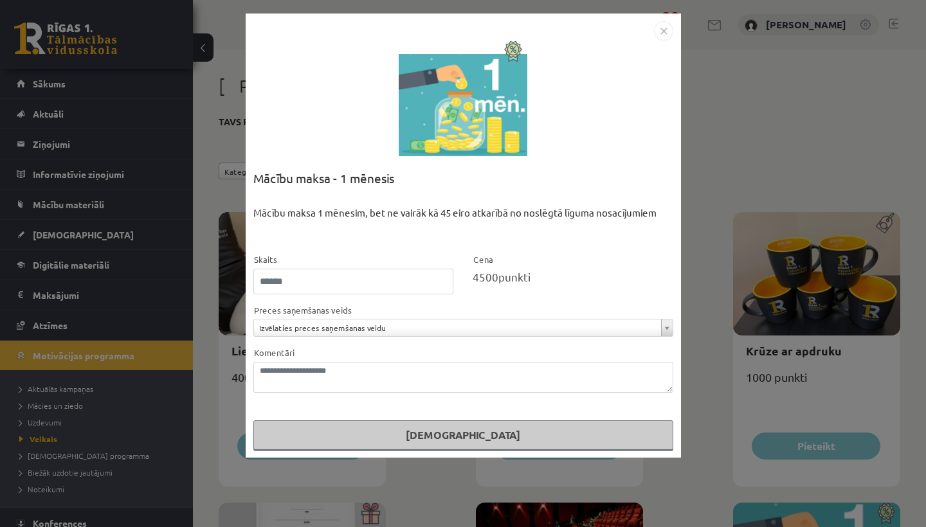
click at [668, 30] on img "Close" at bounding box center [663, 30] width 19 height 19
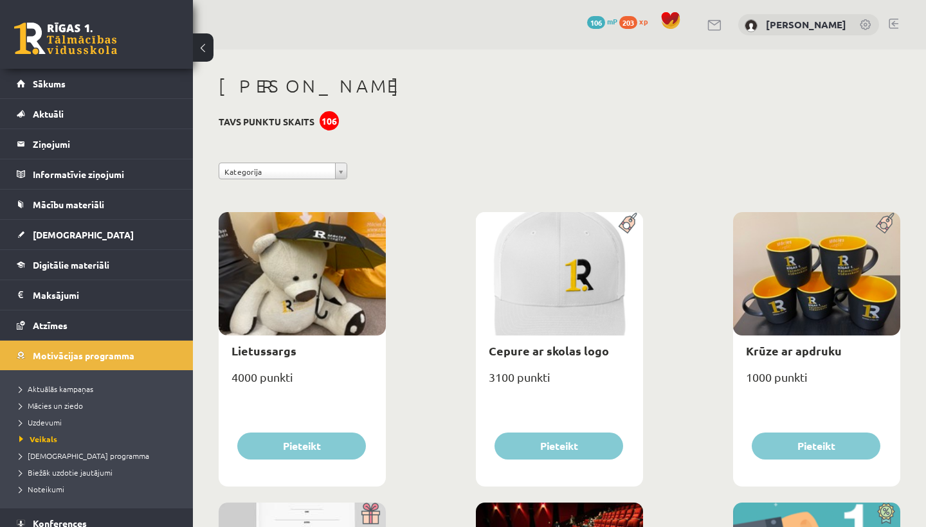
click at [891, 22] on link at bounding box center [894, 24] width 10 height 10
